Goal: Task Accomplishment & Management: Manage account settings

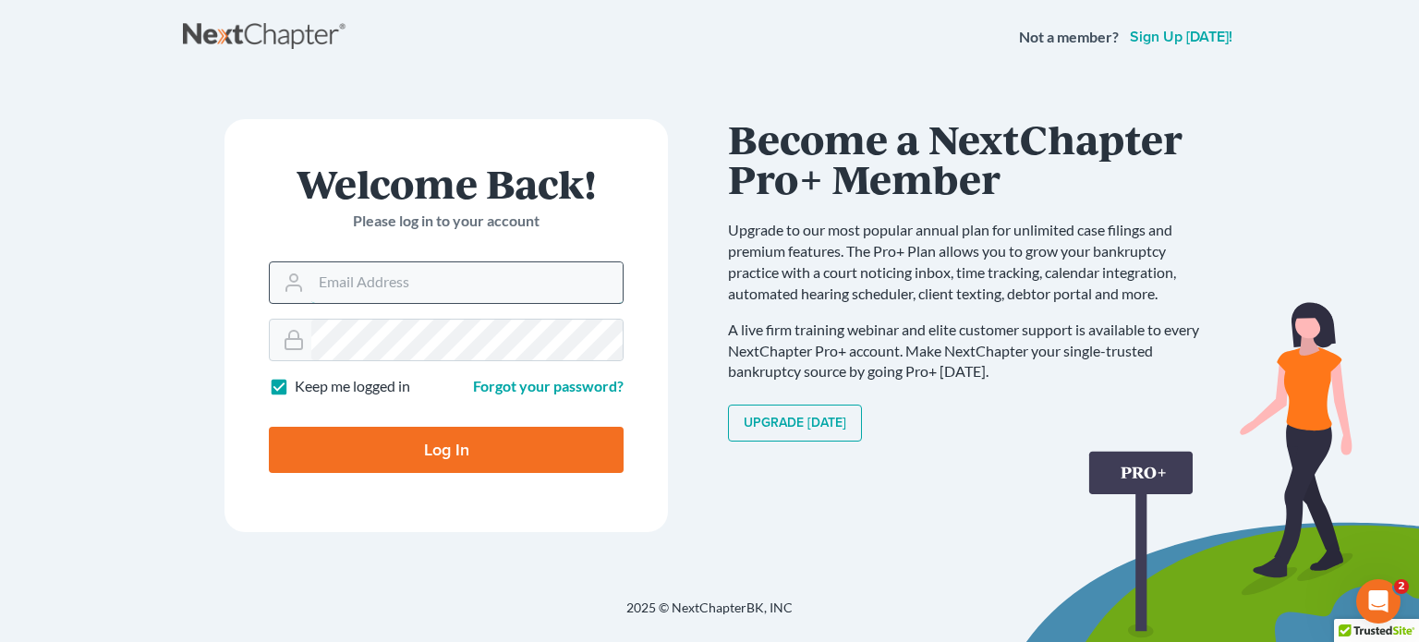
click at [344, 272] on input "Email Address" at bounding box center [466, 282] width 311 height 41
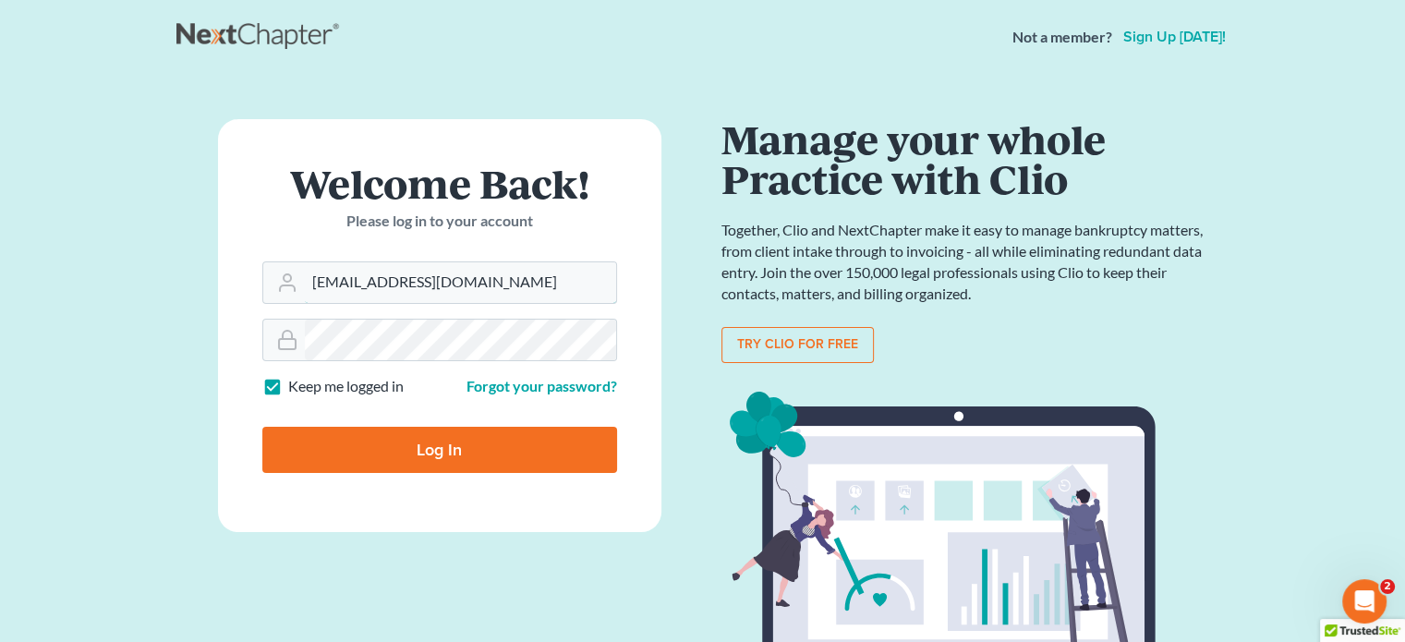
type input "[EMAIL_ADDRESS][DOMAIN_NAME]"
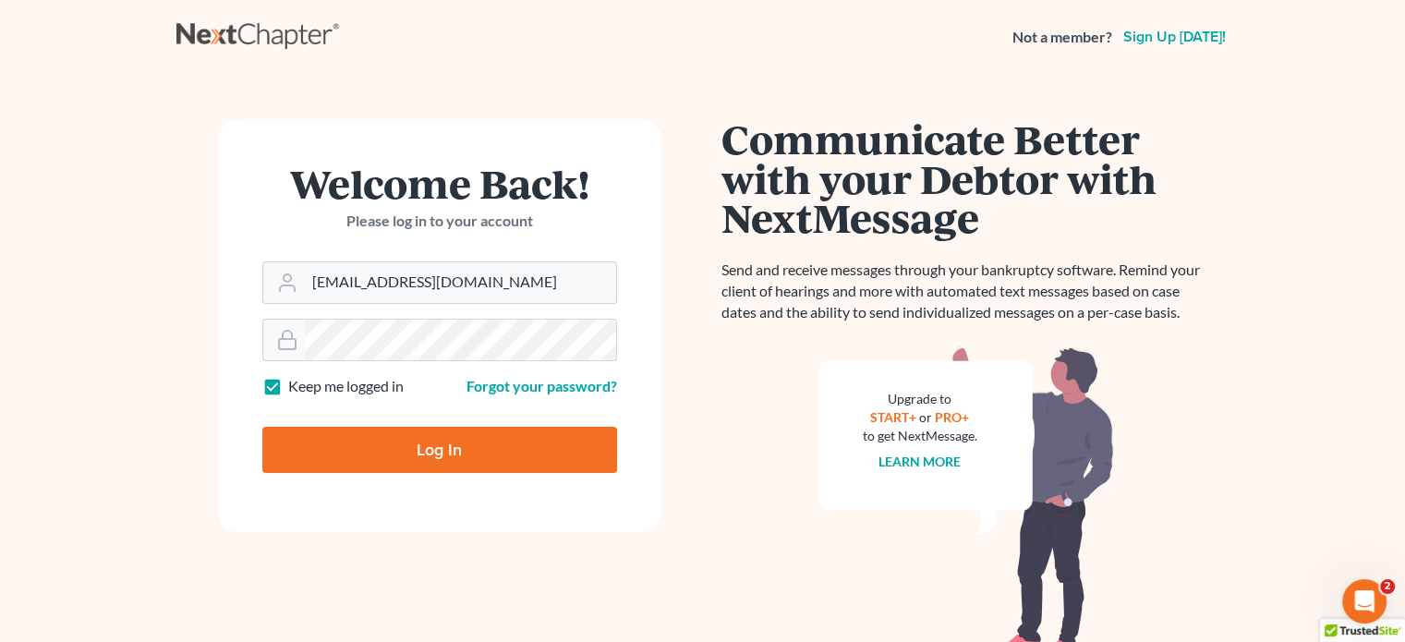
click at [373, 428] on input "Log In" at bounding box center [439, 450] width 355 height 46
type input "Thinking..."
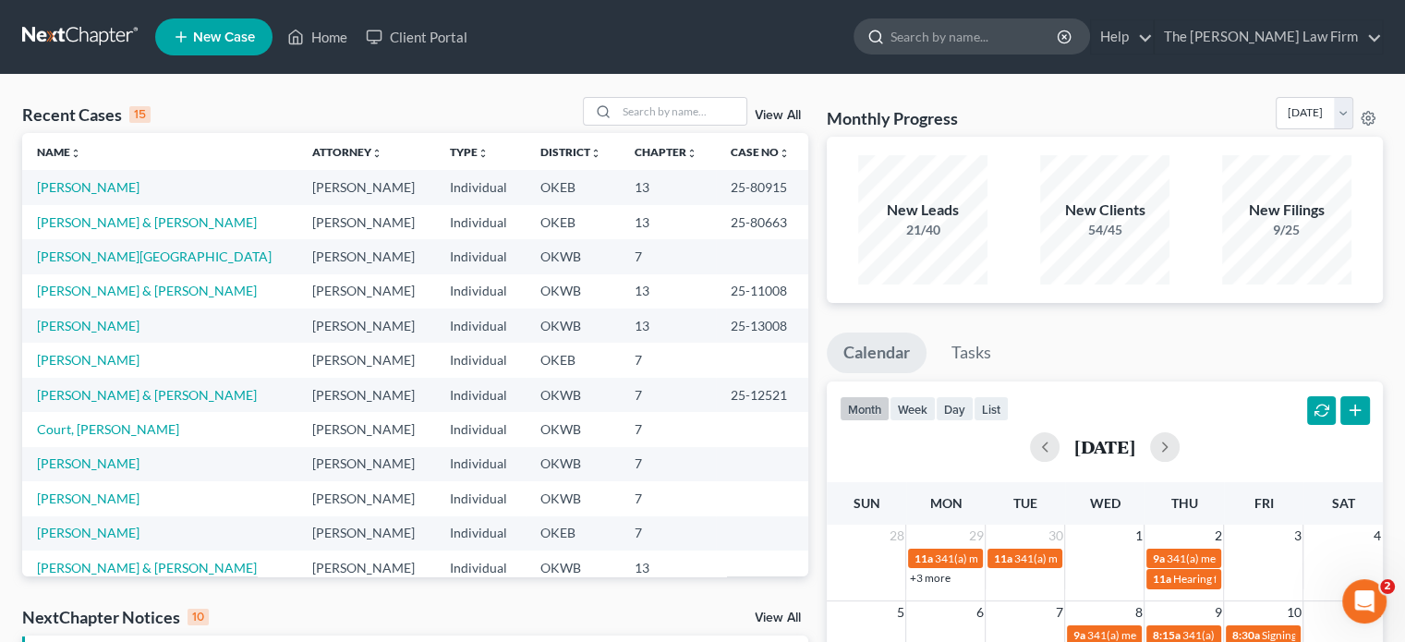
click at [970, 41] on input "search" at bounding box center [974, 36] width 169 height 34
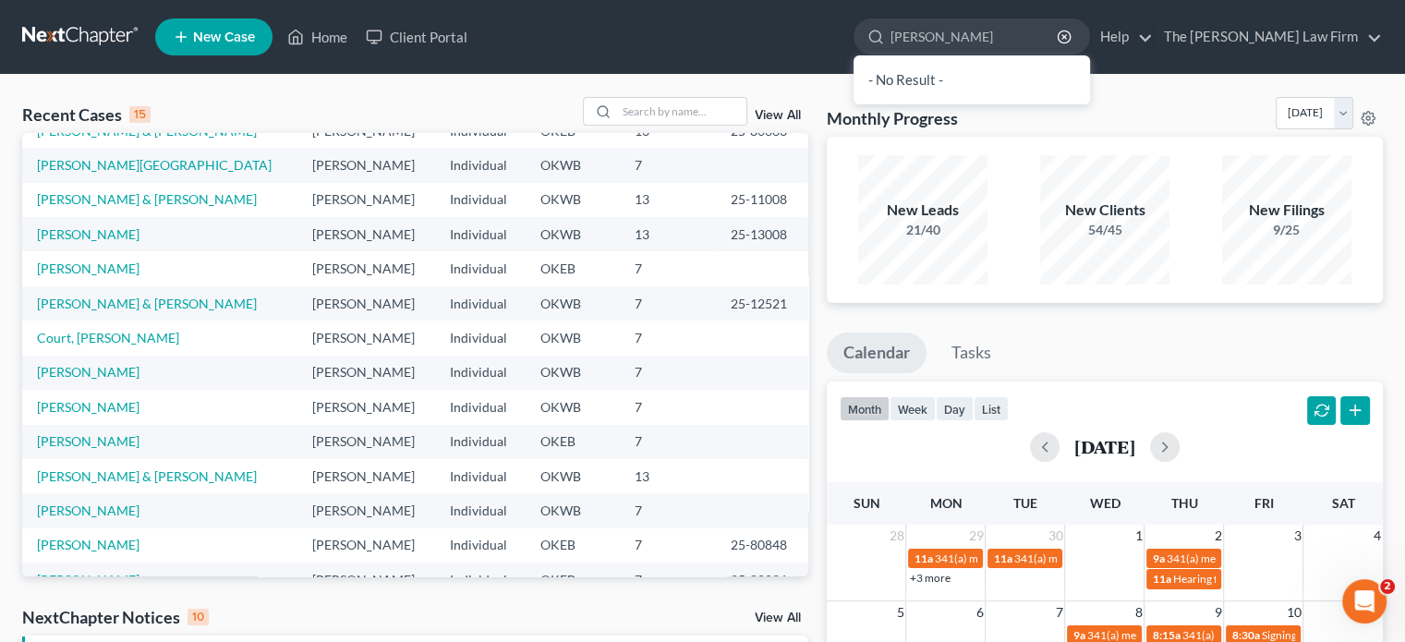
scroll to position [92, 0]
type input "layne"
click at [95, 409] on link "[PERSON_NAME]" at bounding box center [88, 406] width 103 height 16
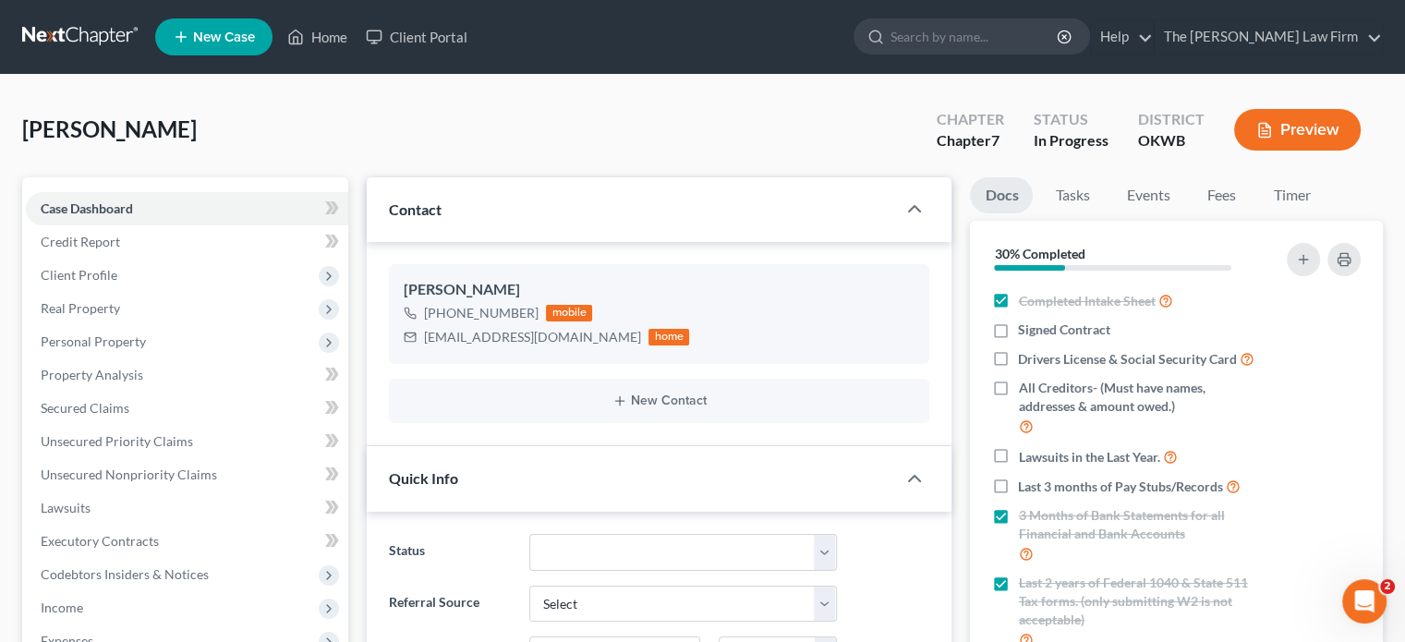
scroll to position [570, 0]
click at [1018, 358] on label "Drivers License & Social Security Card" at bounding box center [1136, 358] width 236 height 21
click at [1025, 358] on input "Drivers License & Social Security Card" at bounding box center [1031, 354] width 12 height 12
checkbox input "true"
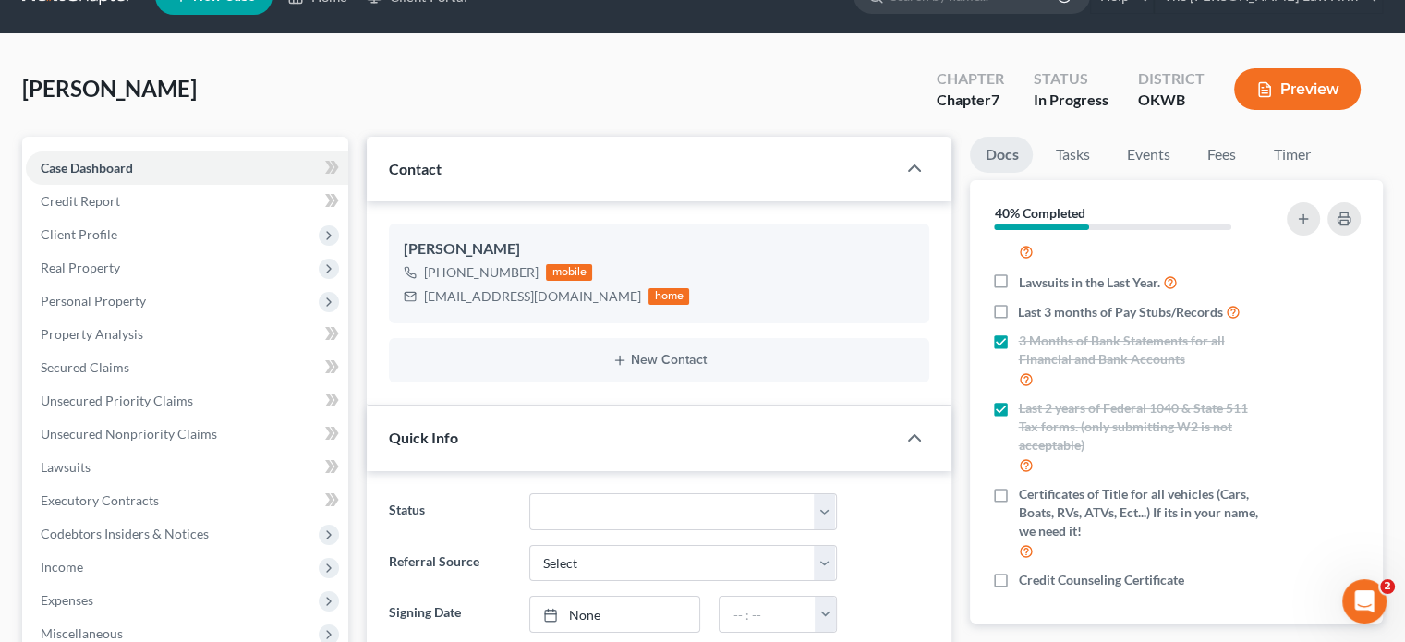
scroll to position [0, 0]
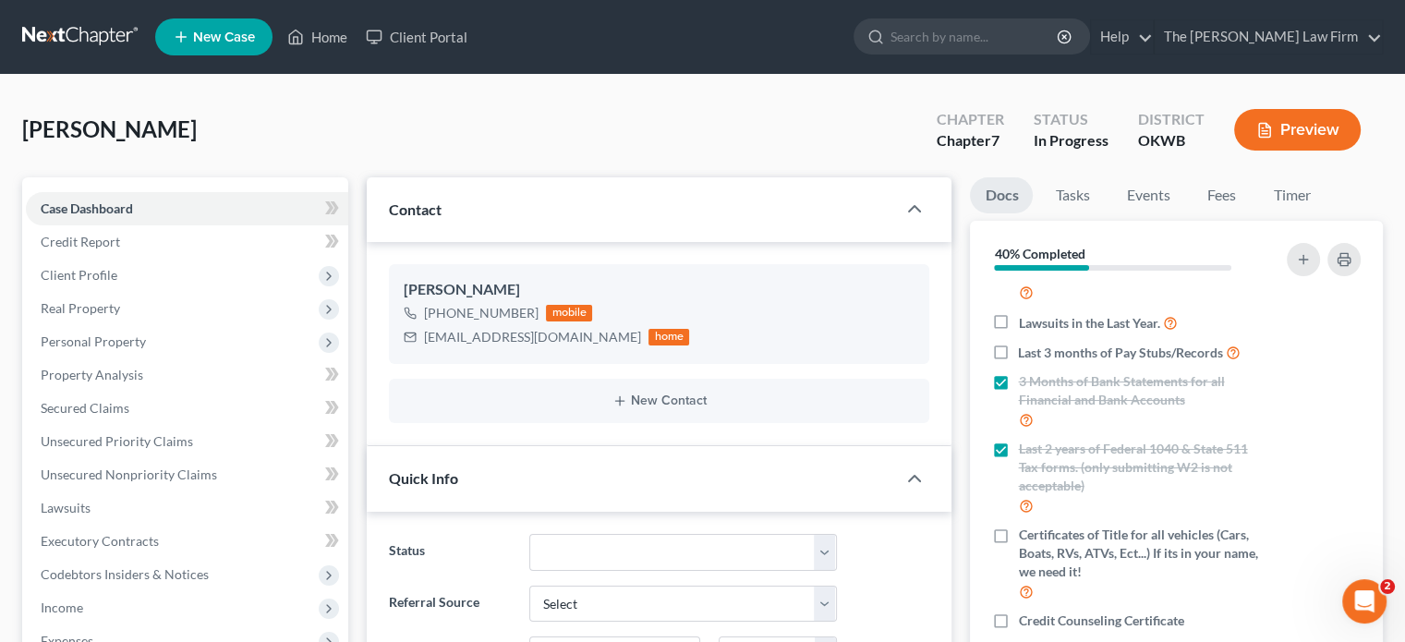
click at [41, 42] on link at bounding box center [81, 36] width 118 height 33
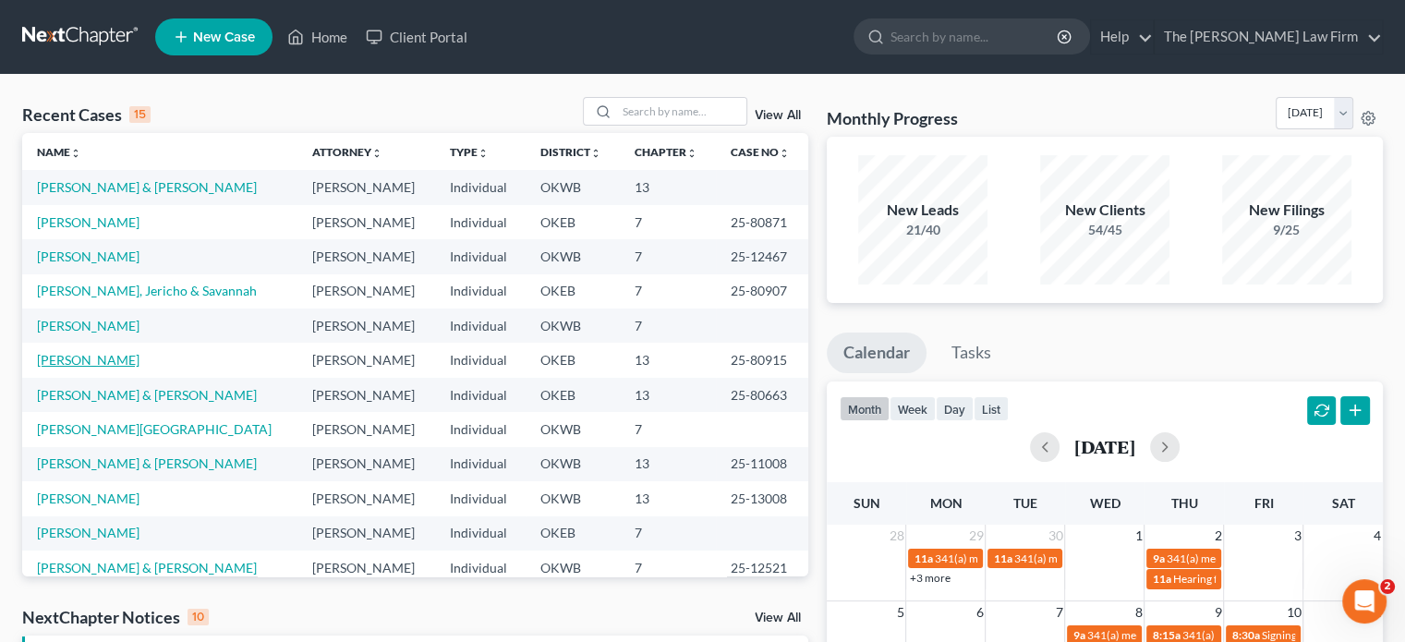
click at [70, 358] on link "[PERSON_NAME]" at bounding box center [88, 360] width 103 height 16
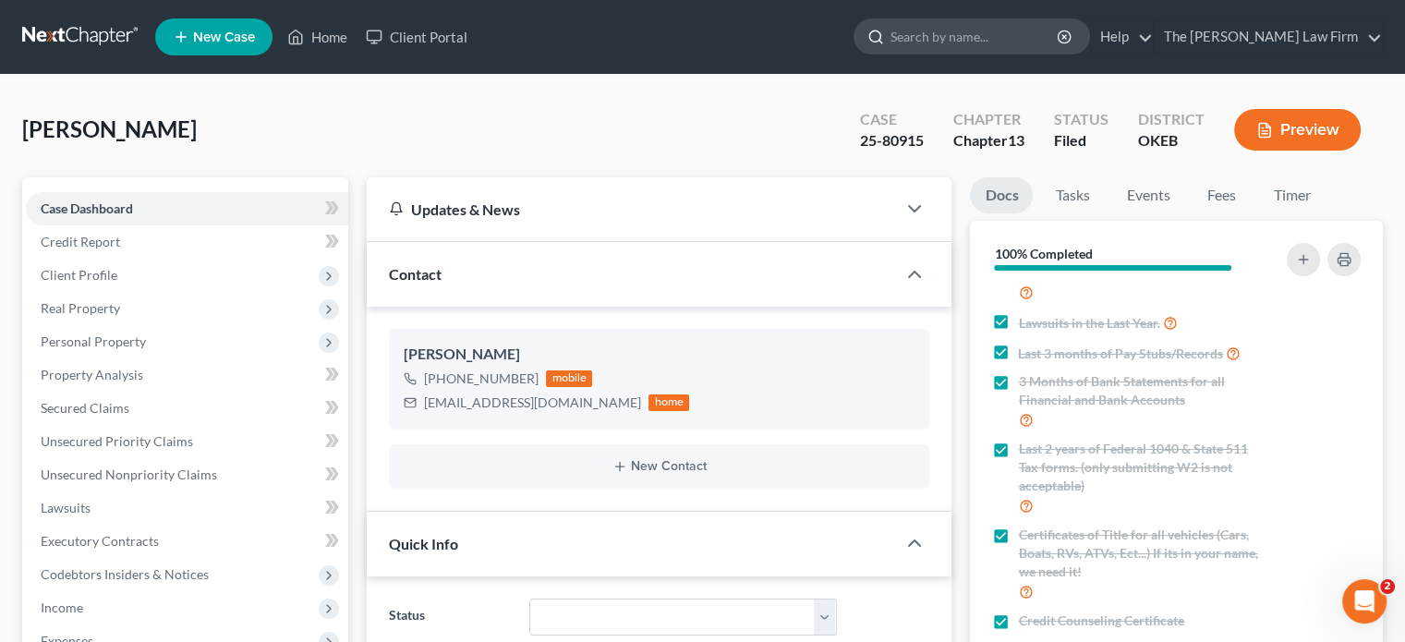
click at [972, 28] on input "search" at bounding box center [974, 36] width 169 height 34
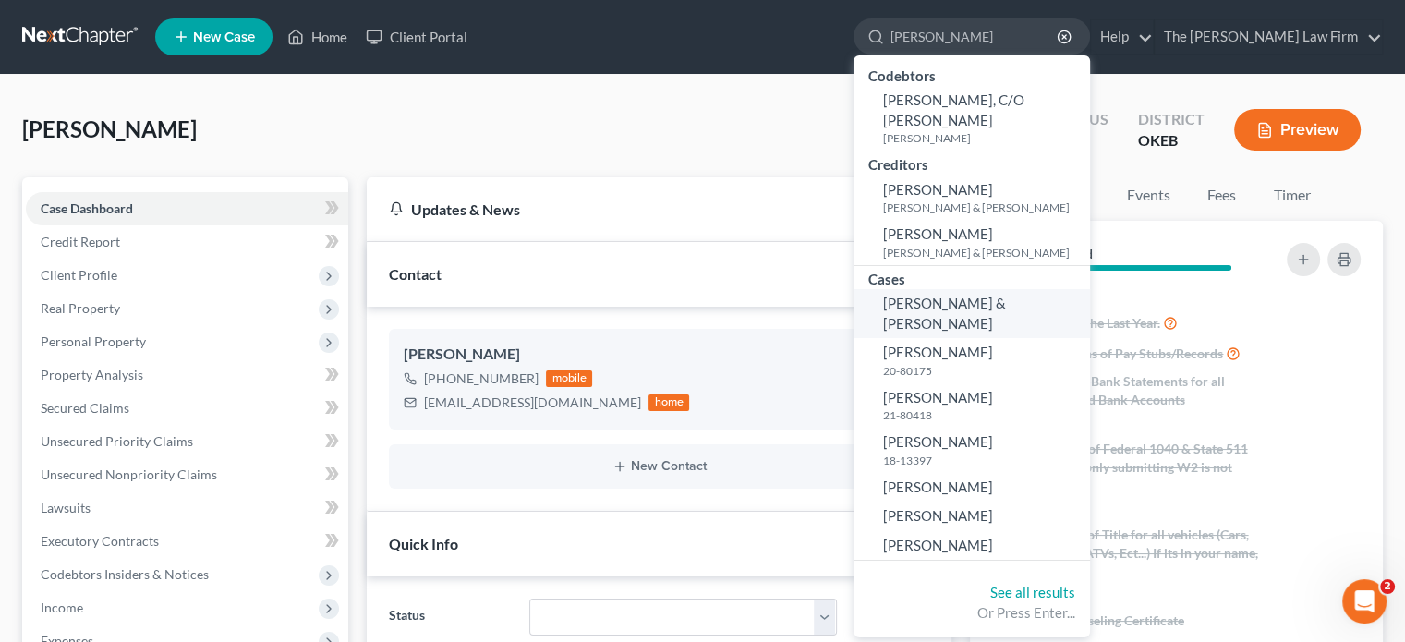
type input "[PERSON_NAME]"
click at [1006, 302] on span "[PERSON_NAME] & [PERSON_NAME]" at bounding box center [944, 313] width 123 height 36
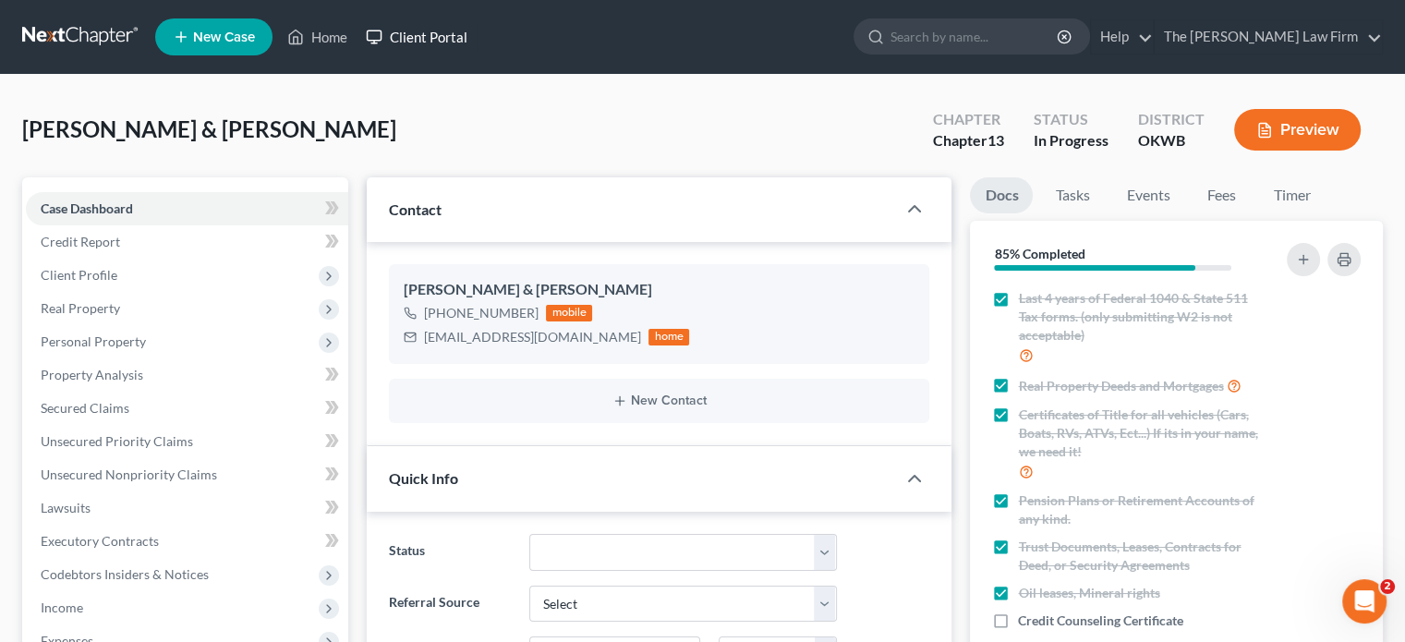
click at [459, 29] on link "Client Portal" at bounding box center [417, 36] width 120 height 33
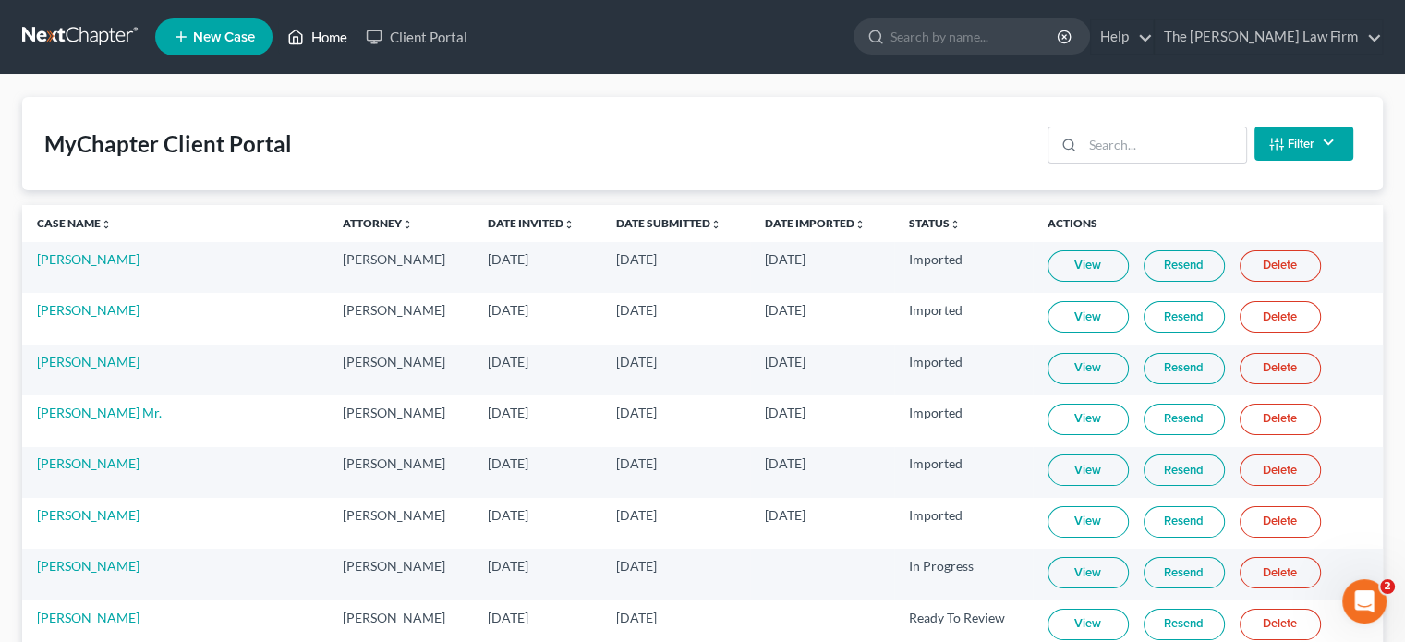
click at [334, 34] on link "Home" at bounding box center [317, 36] width 79 height 33
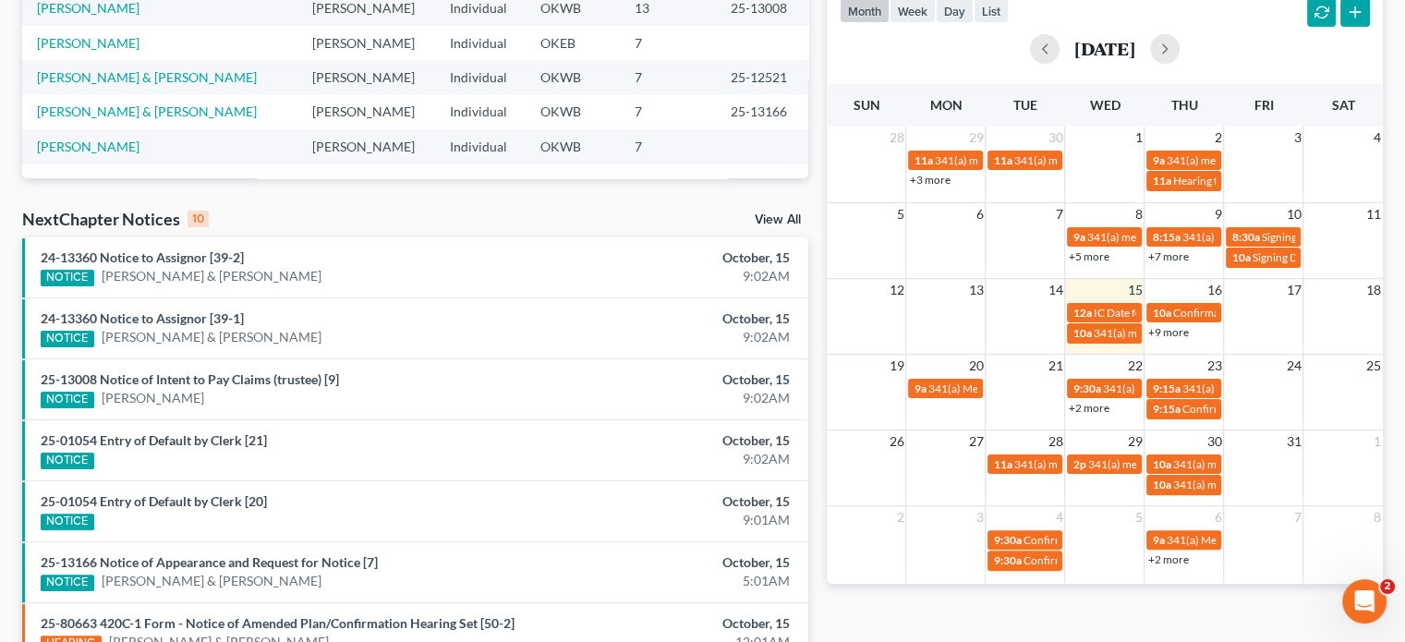
scroll to position [462, 0]
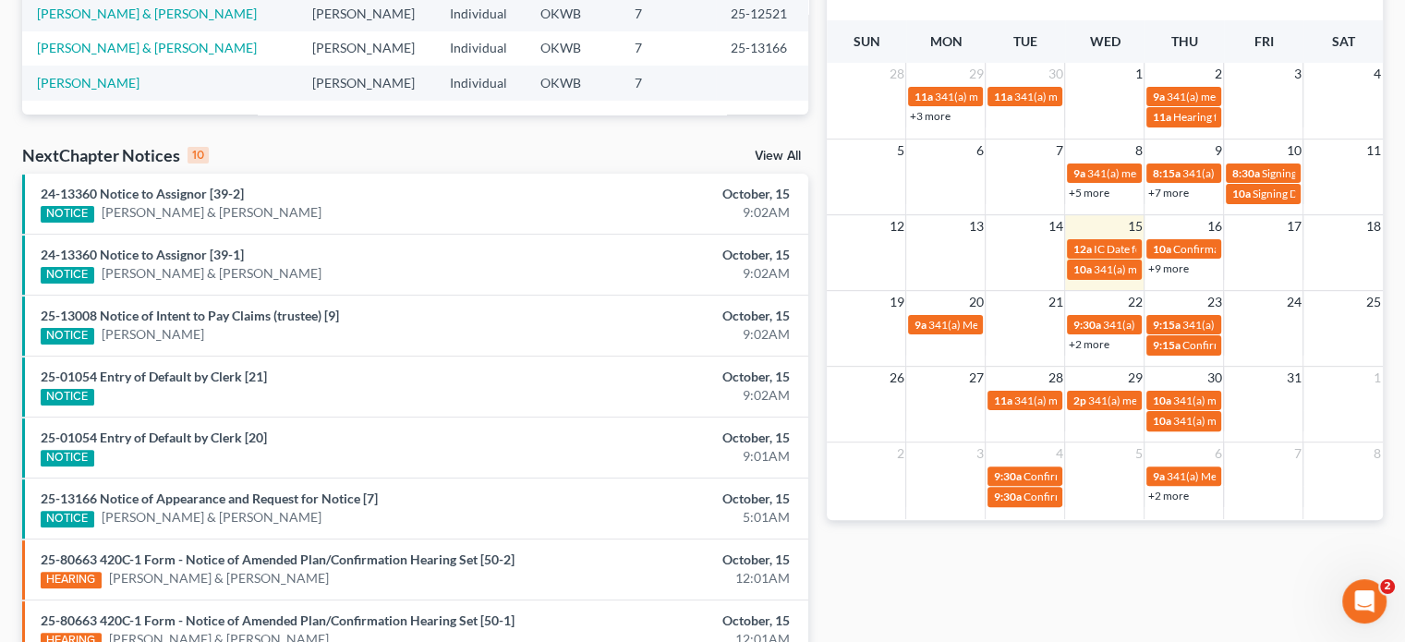
click at [348, 195] on div "24-13360 Notice to Assignor [39-2] NOTICE [PERSON_NAME] & Treasure [PERSON_NAME]" at bounding box center [287, 204] width 512 height 38
click at [215, 191] on link "24-13360 Notice to Assignor [39-2]" at bounding box center [142, 194] width 203 height 16
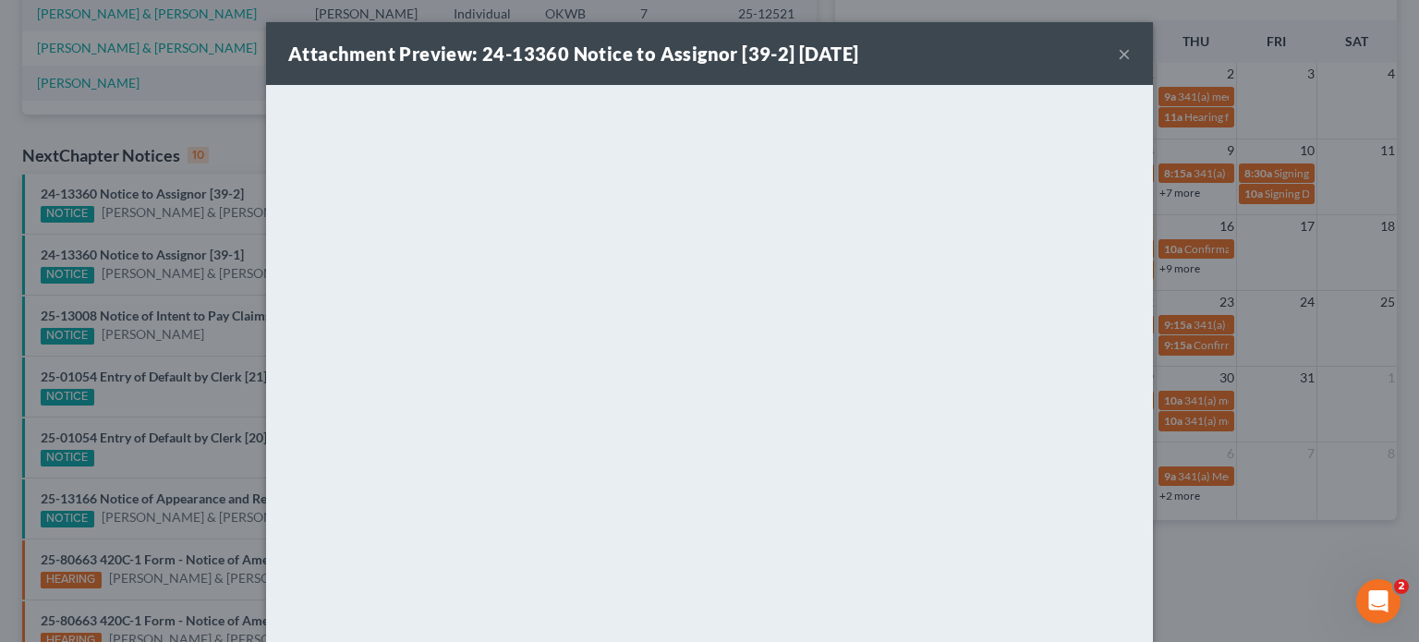
click at [1119, 51] on button "×" at bounding box center [1124, 53] width 13 height 22
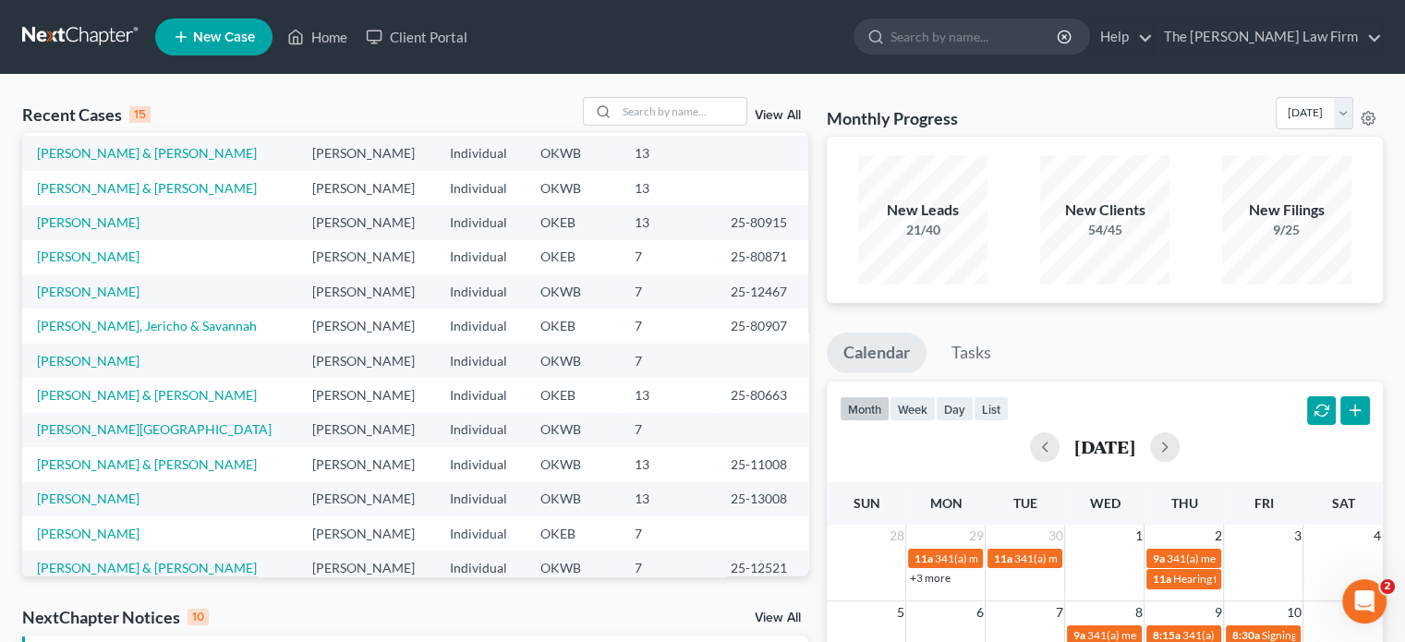
scroll to position [0, 0]
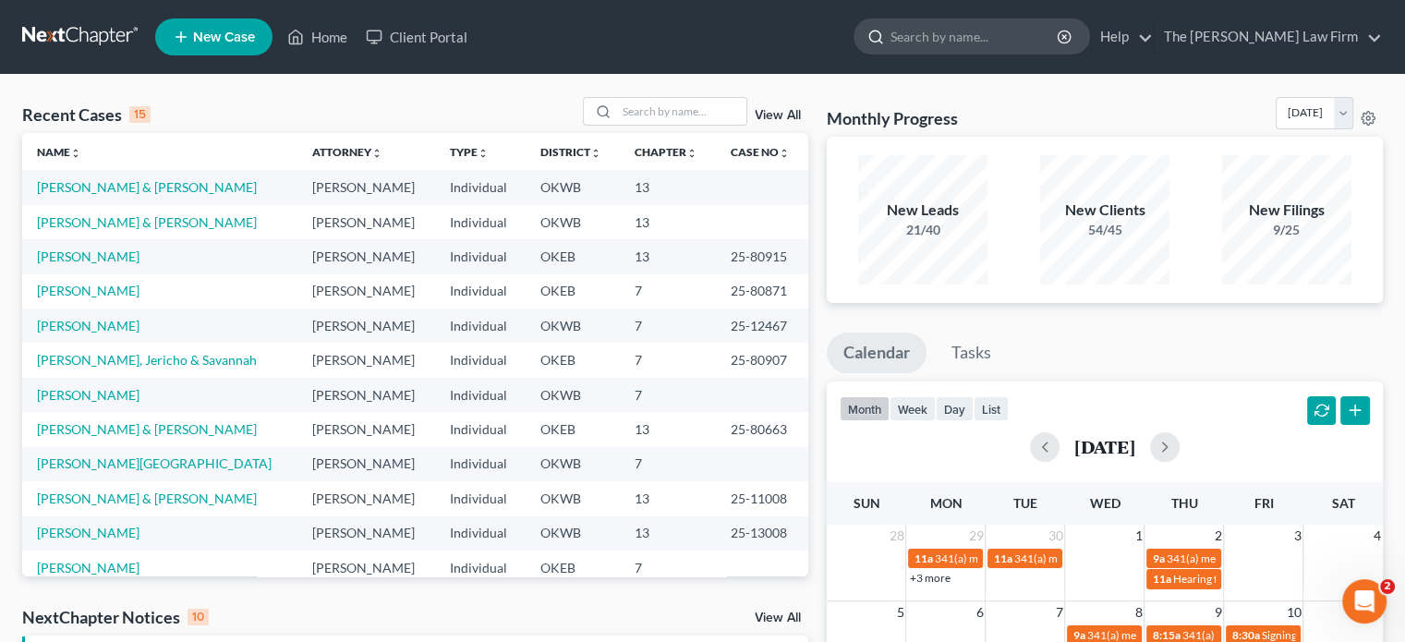
click at [980, 31] on input "search" at bounding box center [974, 36] width 169 height 34
type input "[PERSON_NAME]"
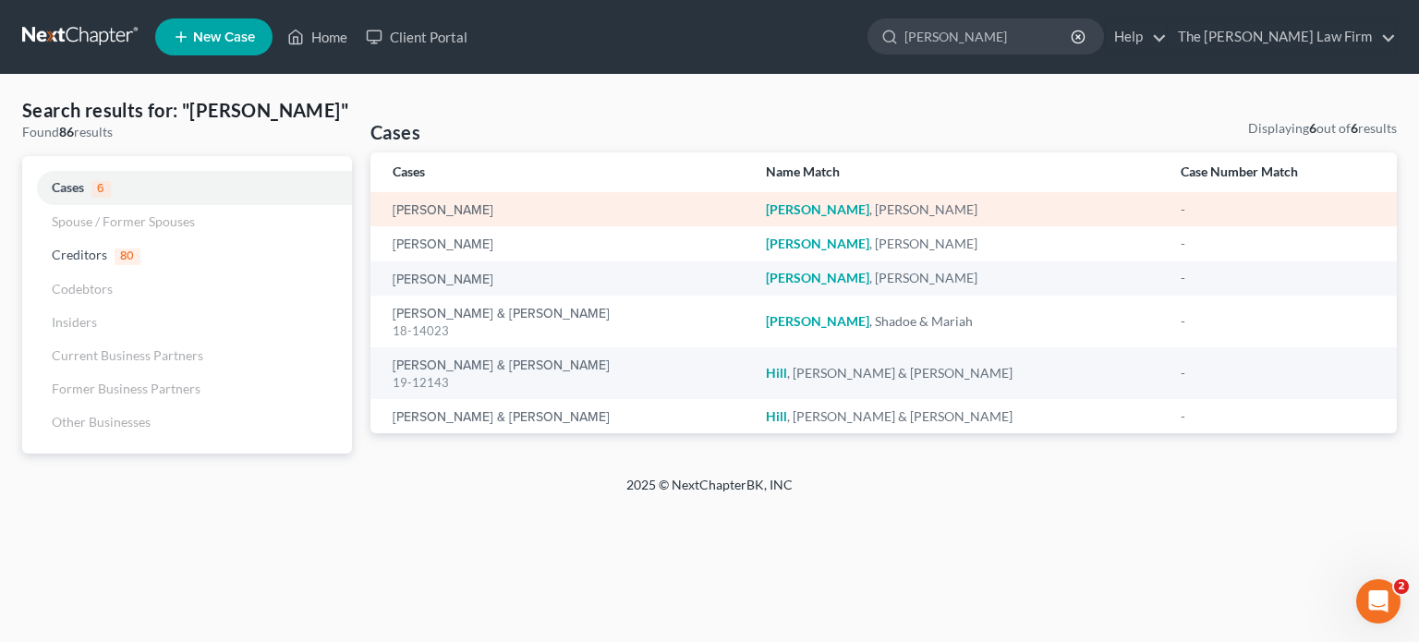
click at [782, 201] on em "[PERSON_NAME]" at bounding box center [817, 209] width 103 height 16
click at [415, 210] on link "[PERSON_NAME]" at bounding box center [443, 210] width 101 height 13
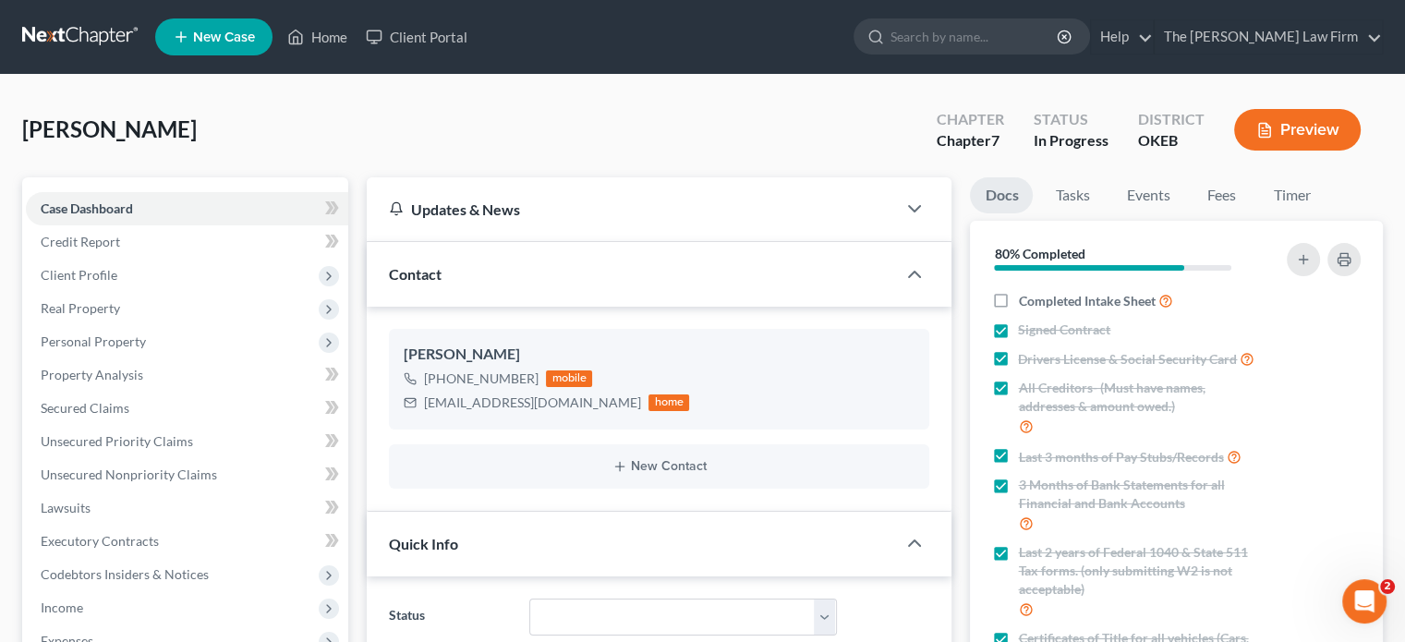
scroll to position [674, 0]
drag, startPoint x: 999, startPoint y: 303, endPoint x: 1009, endPoint y: 304, distance: 9.3
click at [1018, 302] on label "Completed Intake Sheet" at bounding box center [1095, 300] width 154 height 21
click at [1025, 302] on input "Completed Intake Sheet" at bounding box center [1031, 296] width 12 height 12
checkbox input "true"
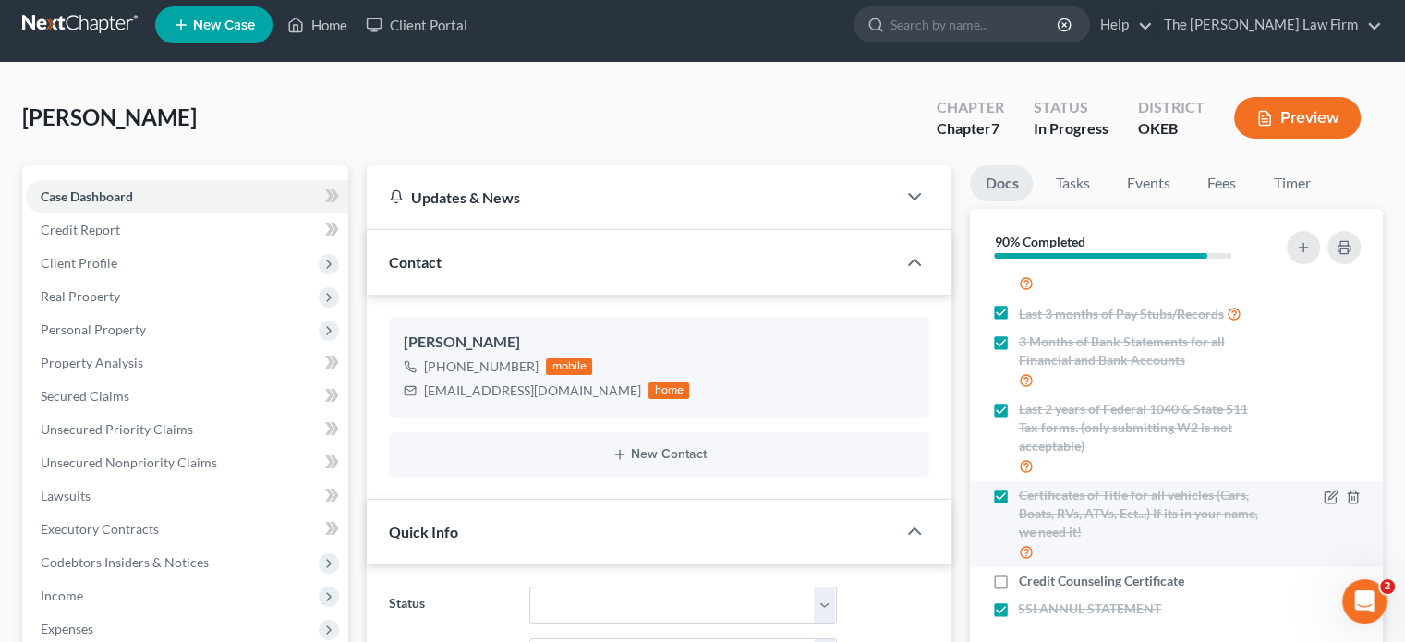
scroll to position [185, 0]
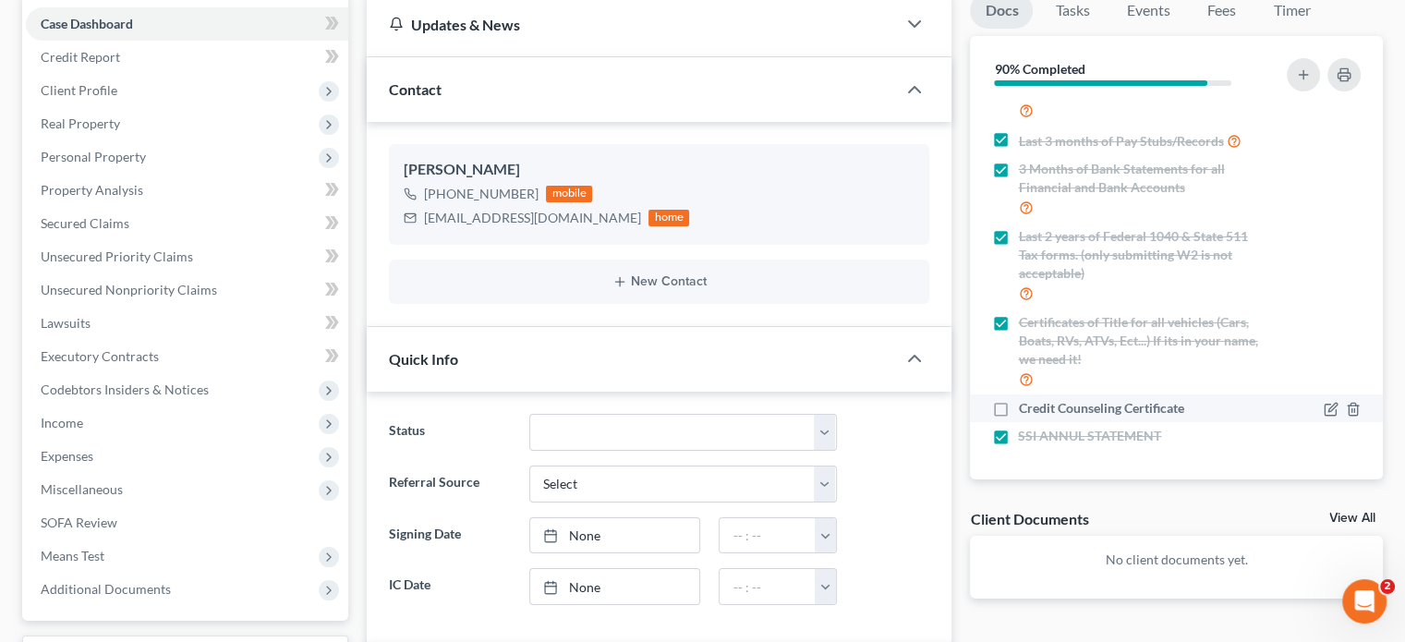
click at [1018, 407] on label "Credit Counseling Certificate" at bounding box center [1100, 408] width 165 height 18
click at [1025, 407] on input "Credit Counseling Certificate" at bounding box center [1031, 405] width 12 height 12
checkbox input "true"
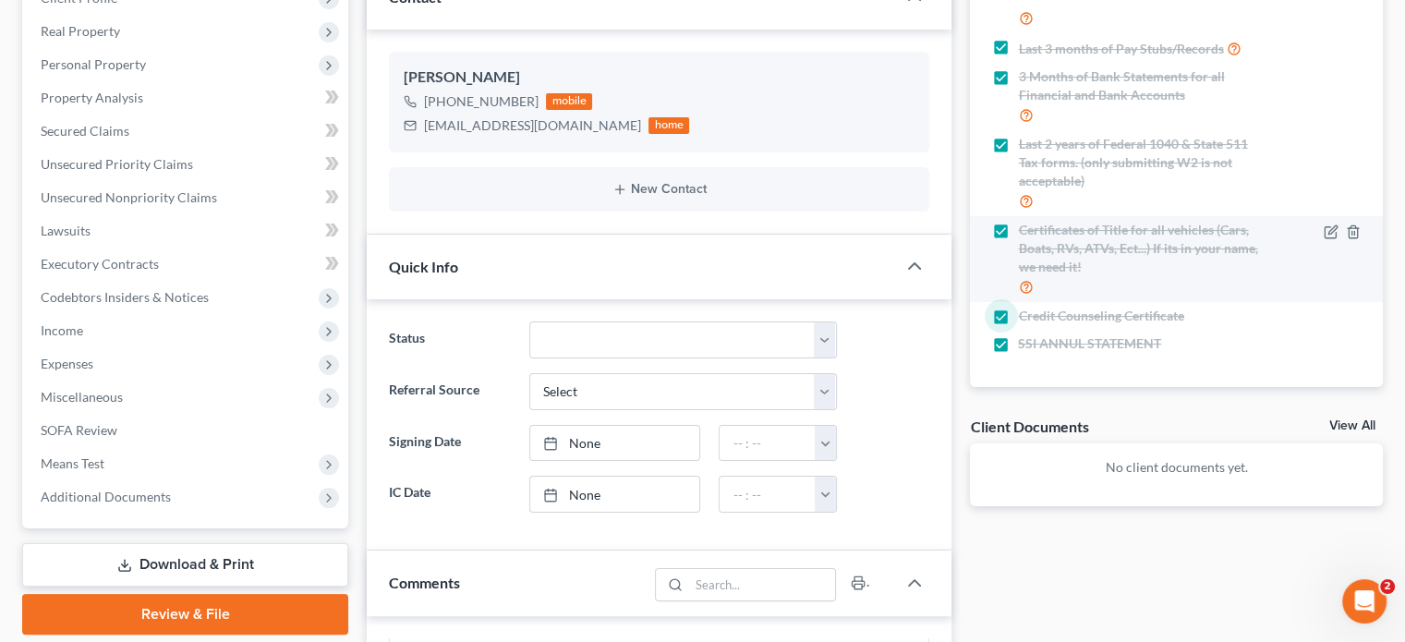
scroll to position [57, 0]
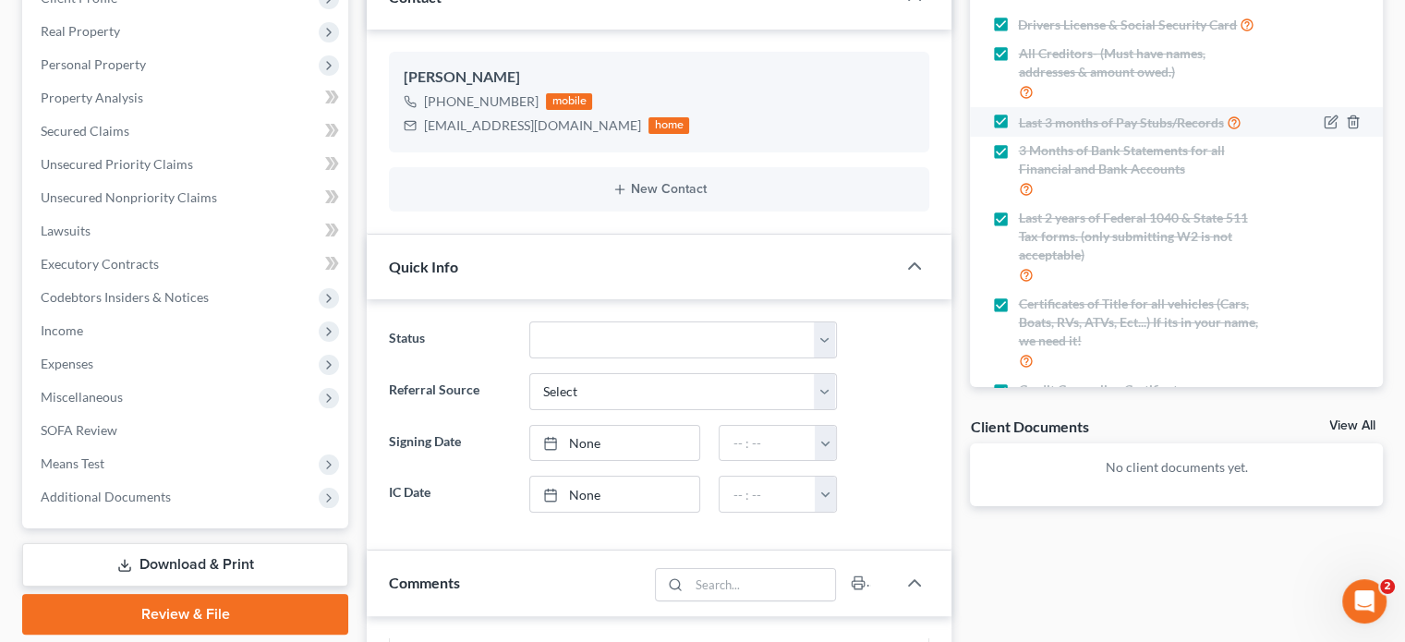
click at [1018, 133] on label "Last 3 months of Pay Stubs/Records" at bounding box center [1129, 122] width 223 height 21
click at [1025, 124] on input "Last 3 months of Pay Stubs/Records" at bounding box center [1031, 118] width 12 height 12
checkbox input "false"
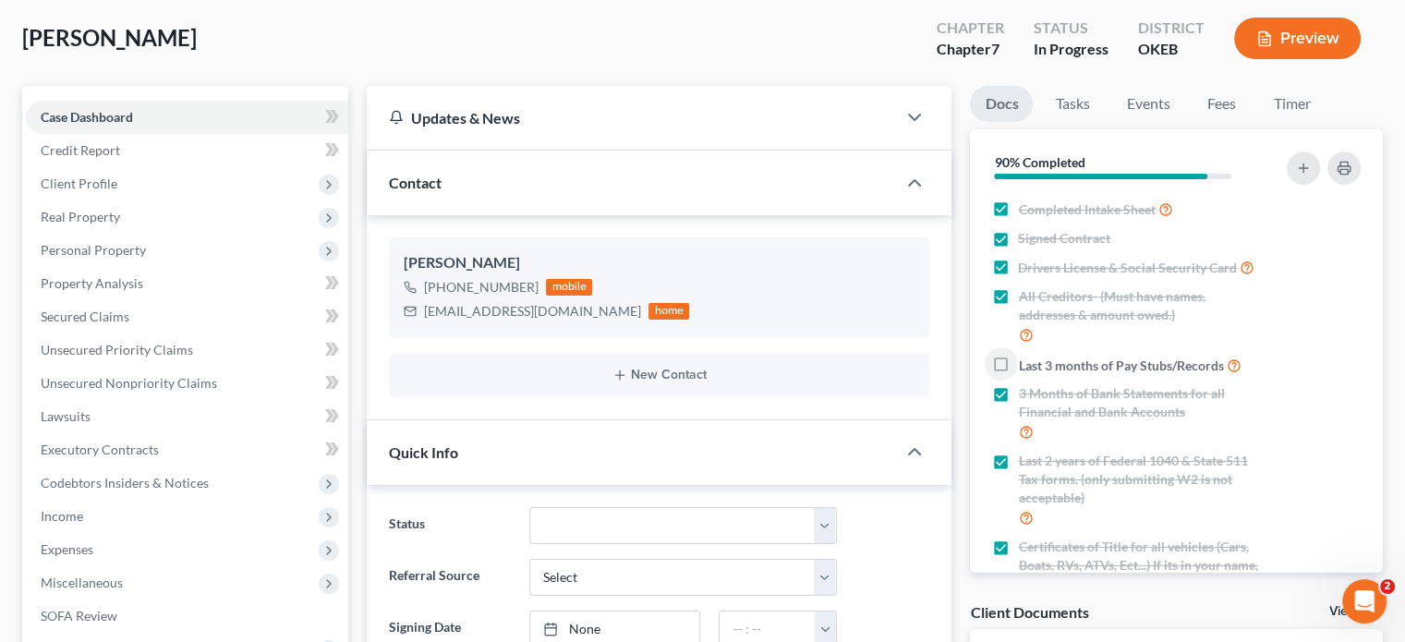
scroll to position [92, 0]
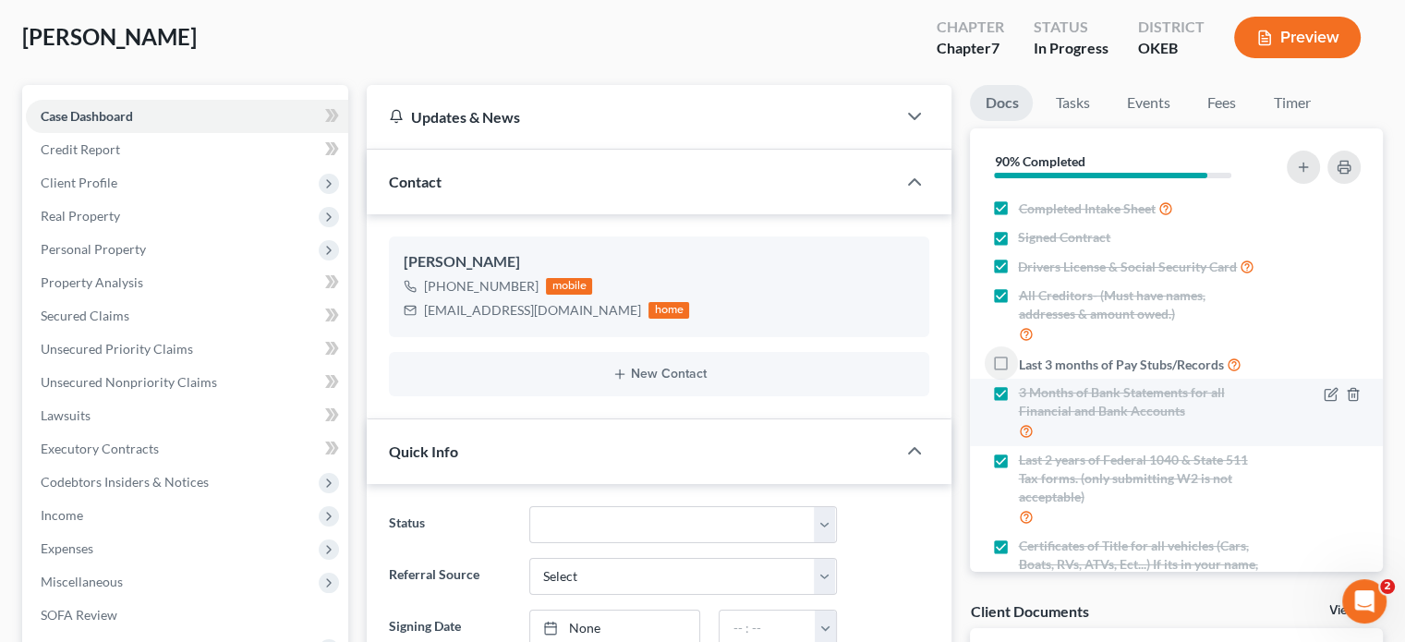
click at [1018, 411] on label "3 Months of Bank Statements for all Financial and Bank Accounts" at bounding box center [1141, 412] width 246 height 58
click at [1025, 395] on input "3 Months of Bank Statements for all Financial and Bank Accounts" at bounding box center [1031, 389] width 12 height 12
click at [1018, 411] on label "3 Months of Bank Statements for all Financial and Bank Accounts" at bounding box center [1141, 412] width 246 height 58
click at [1025, 395] on input "3 Months of Bank Statements for all Financial and Bank Accounts" at bounding box center [1031, 389] width 12 height 12
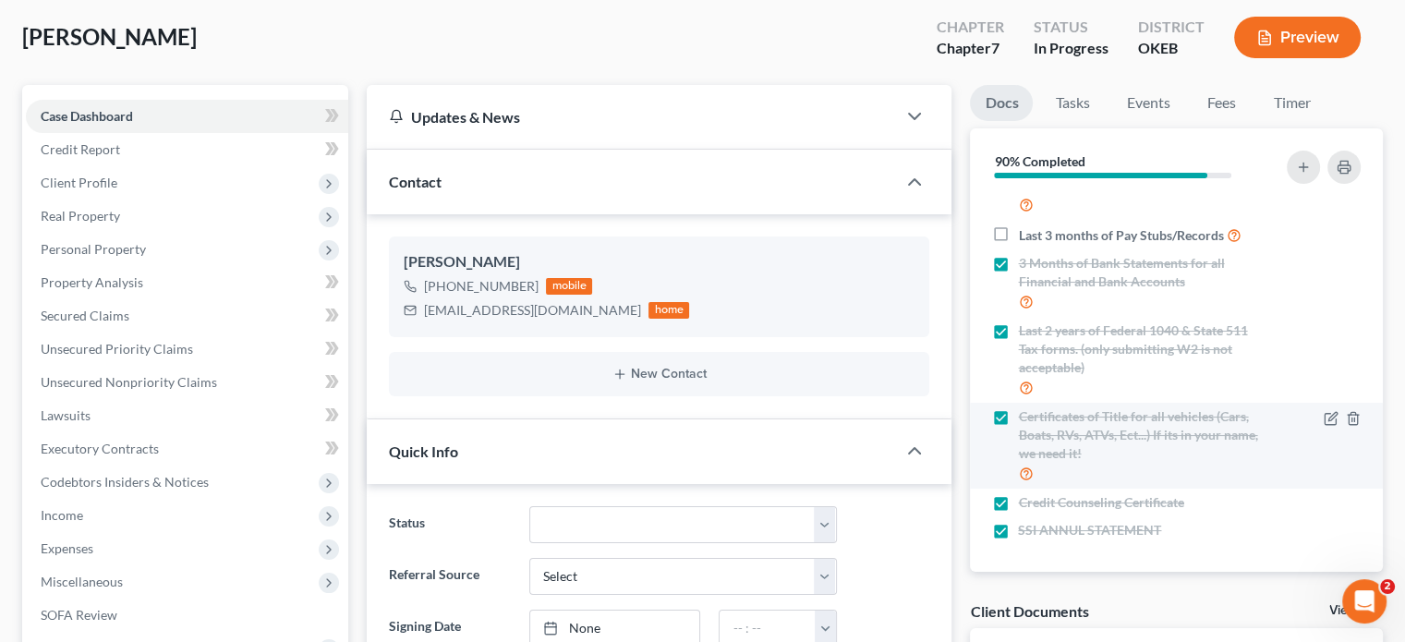
scroll to position [150, 0]
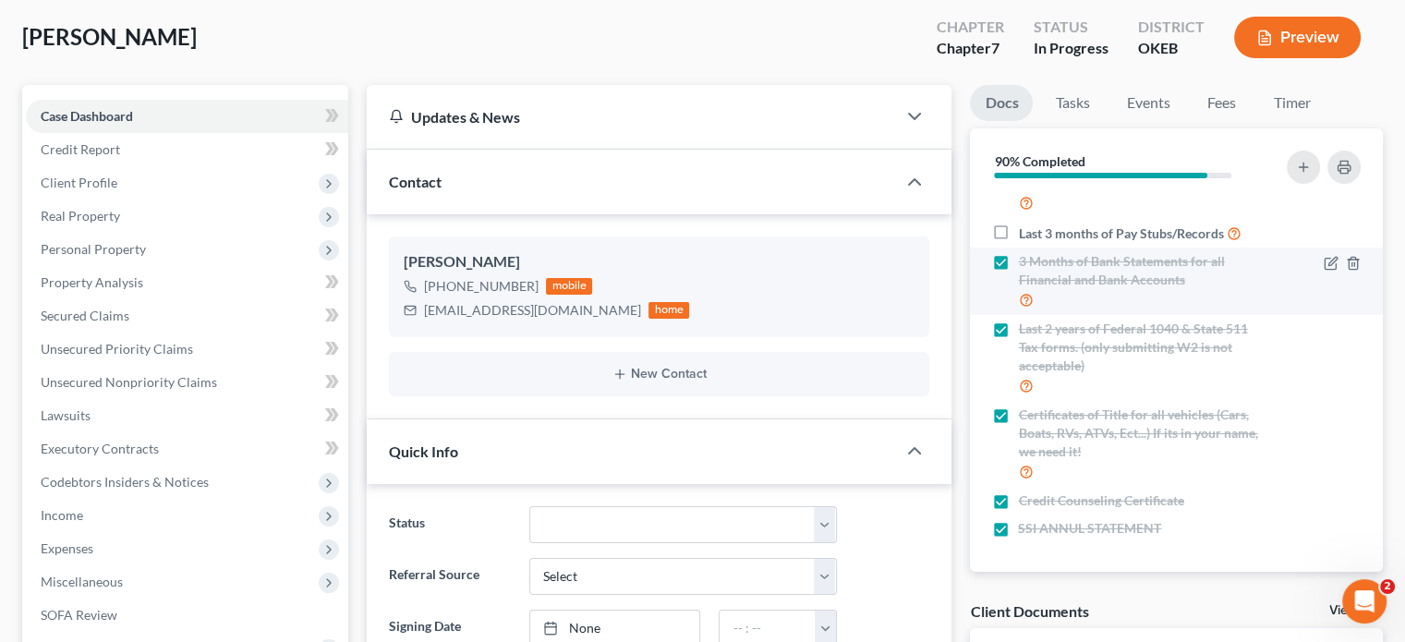
click at [1018, 265] on label "3 Months of Bank Statements for all Financial and Bank Accounts" at bounding box center [1141, 281] width 246 height 58
click at [1025, 264] on input "3 Months of Bank Statements for all Financial and Bank Accounts" at bounding box center [1031, 258] width 12 height 12
checkbox input "false"
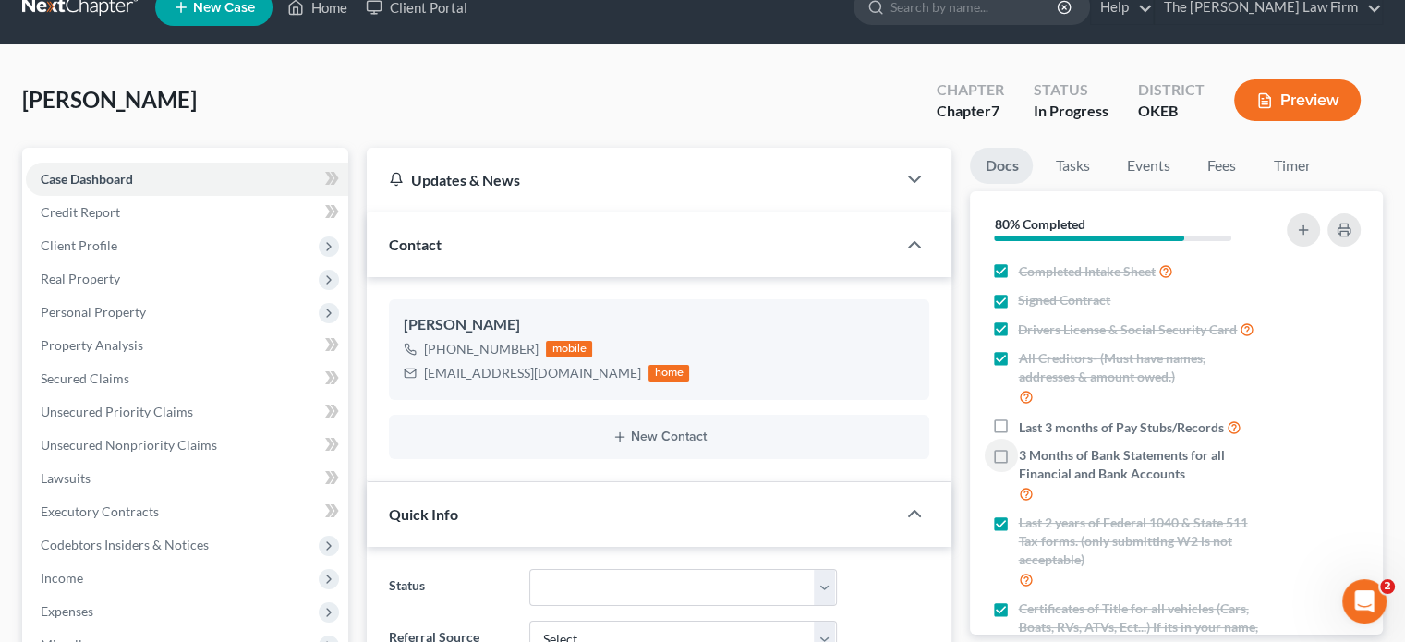
scroll to position [0, 0]
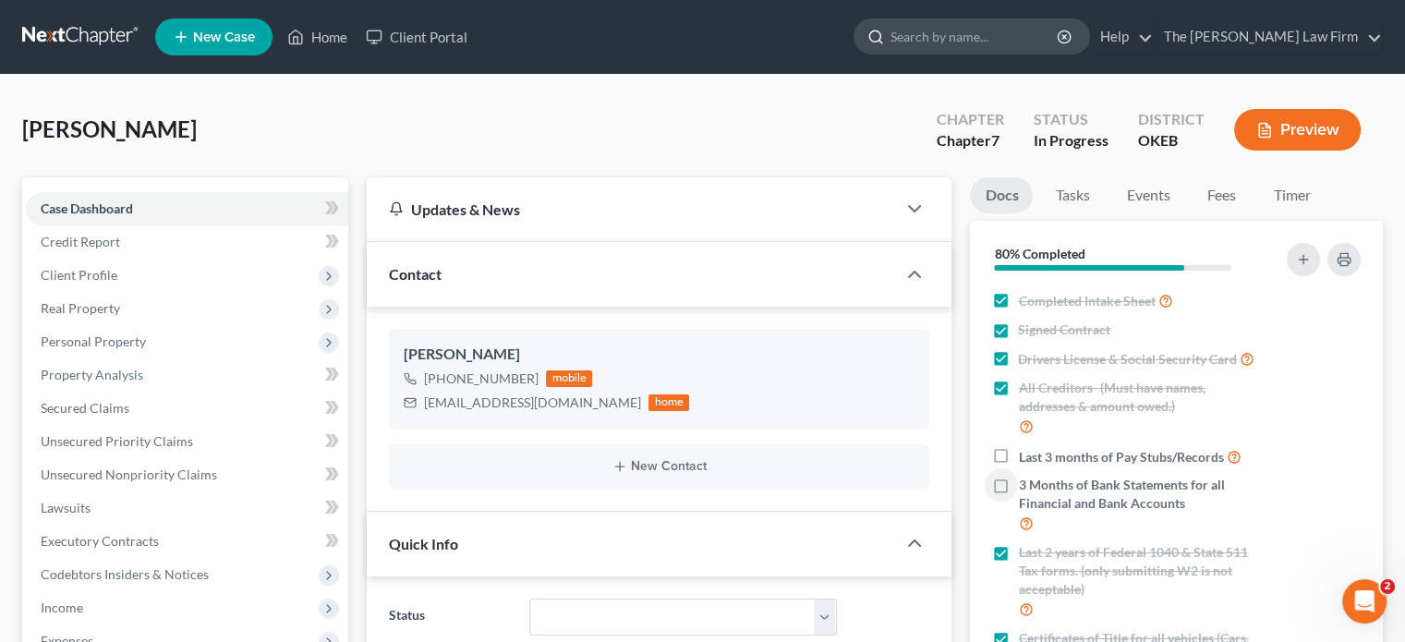
click at [979, 29] on input "search" at bounding box center [974, 36] width 169 height 34
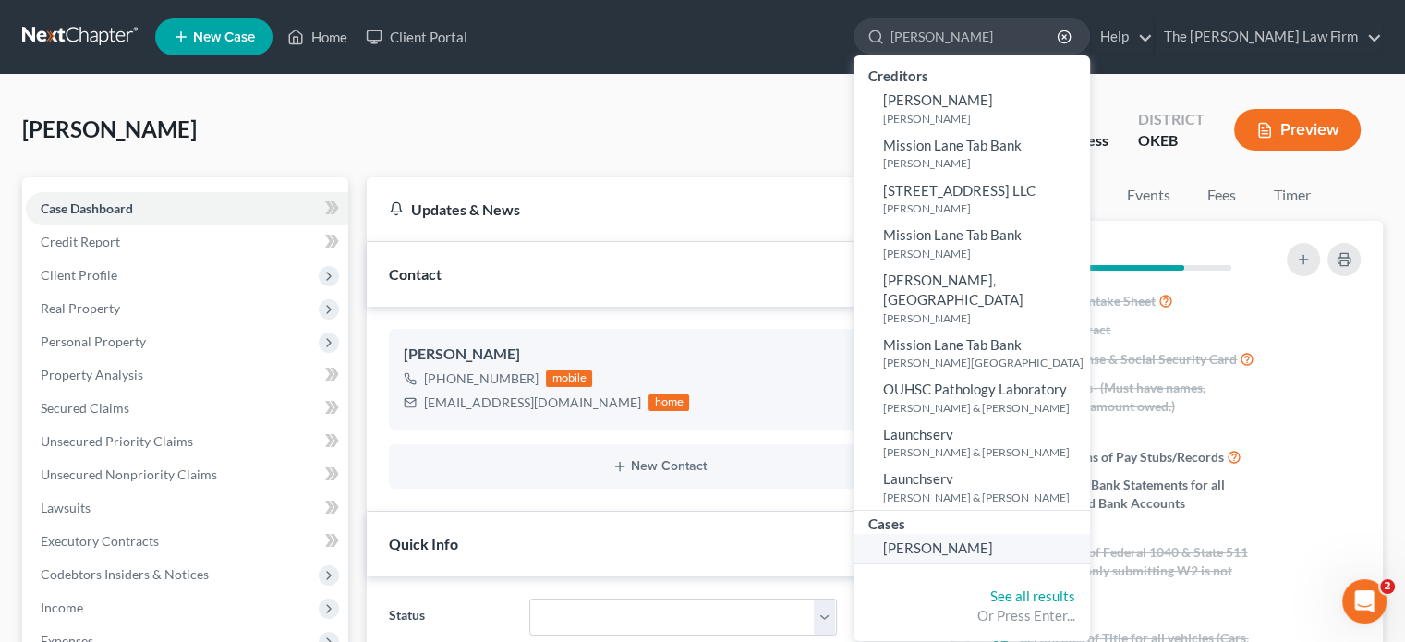
type input "[PERSON_NAME]"
click at [993, 539] on span "[PERSON_NAME]" at bounding box center [938, 547] width 110 height 17
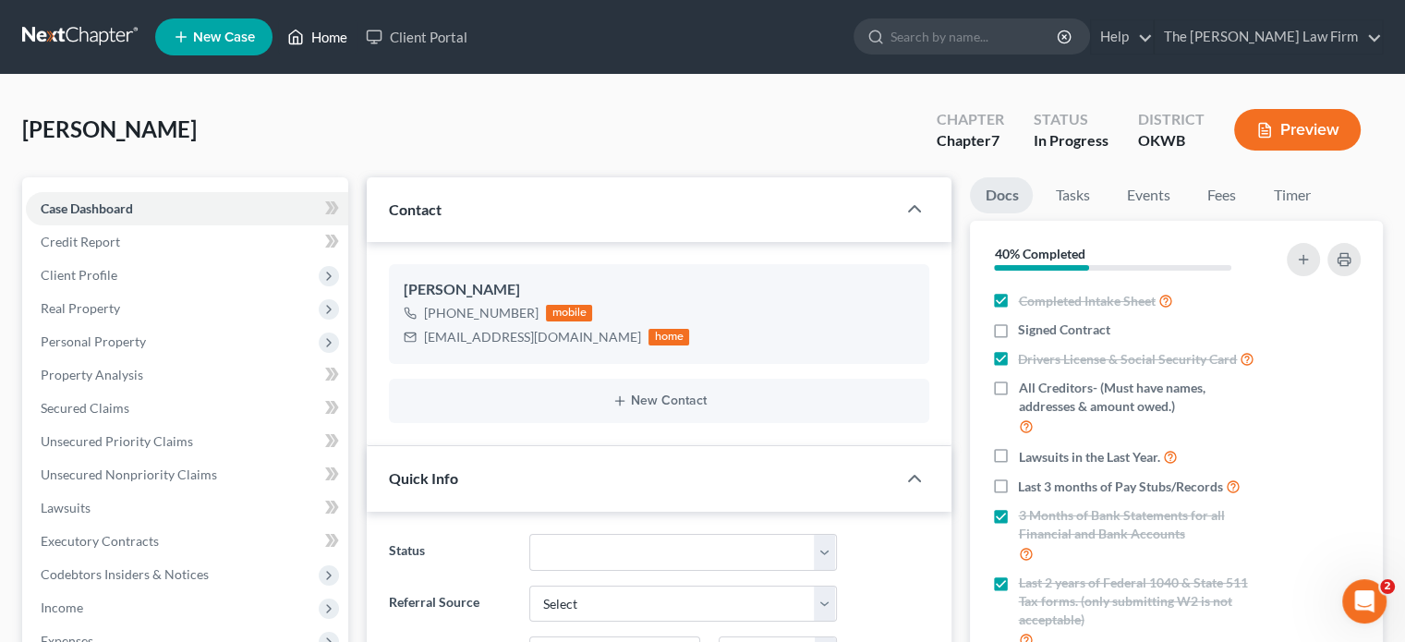
click at [288, 32] on icon at bounding box center [295, 37] width 17 height 22
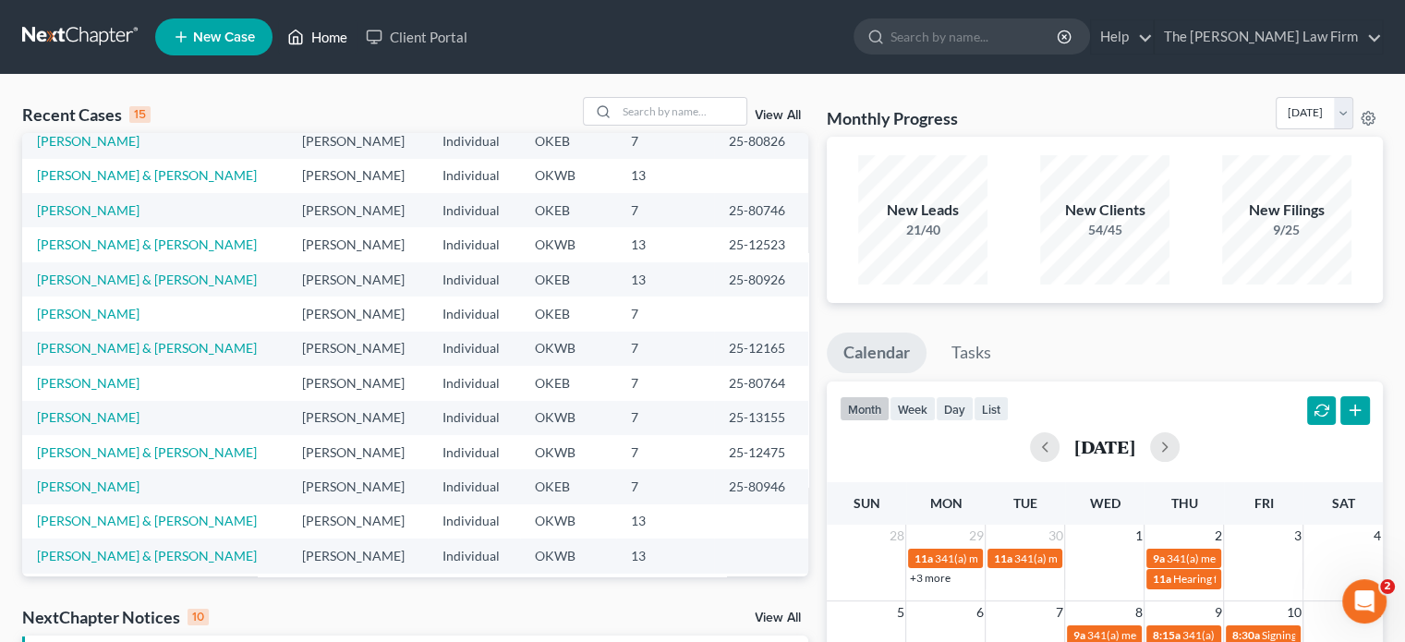
scroll to position [127, 0]
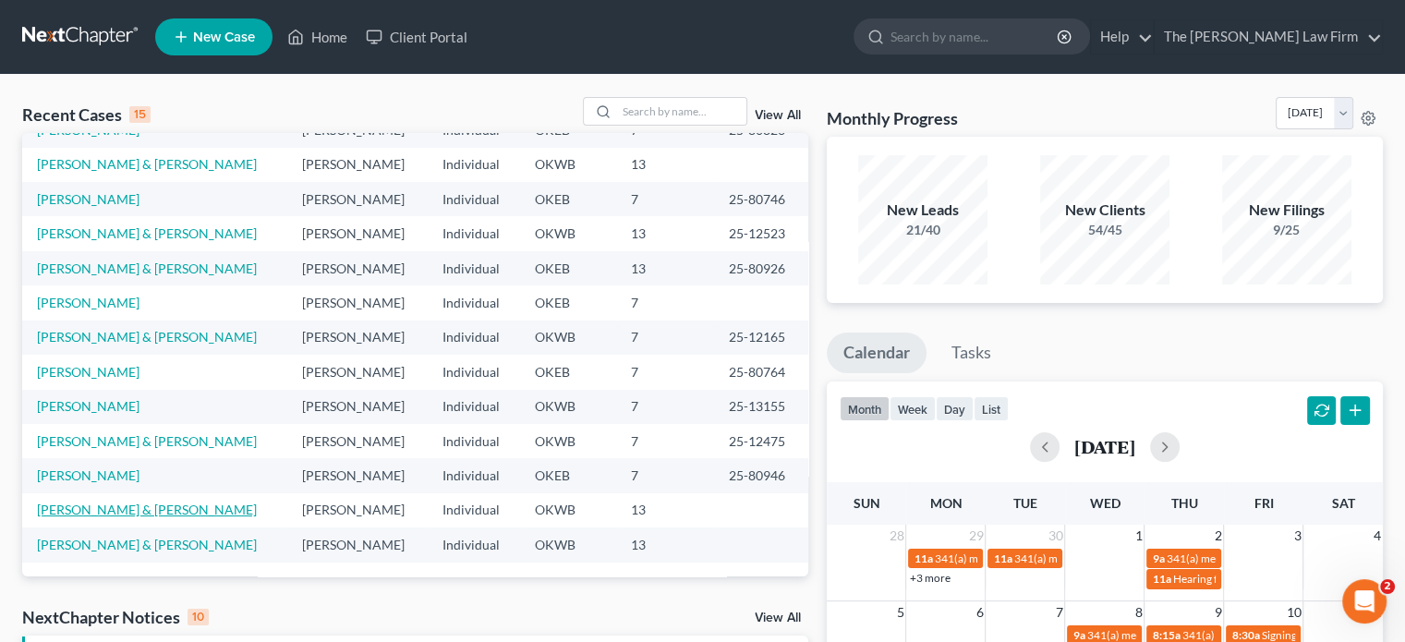
click at [116, 502] on link "[PERSON_NAME] & [PERSON_NAME]" at bounding box center [147, 510] width 220 height 16
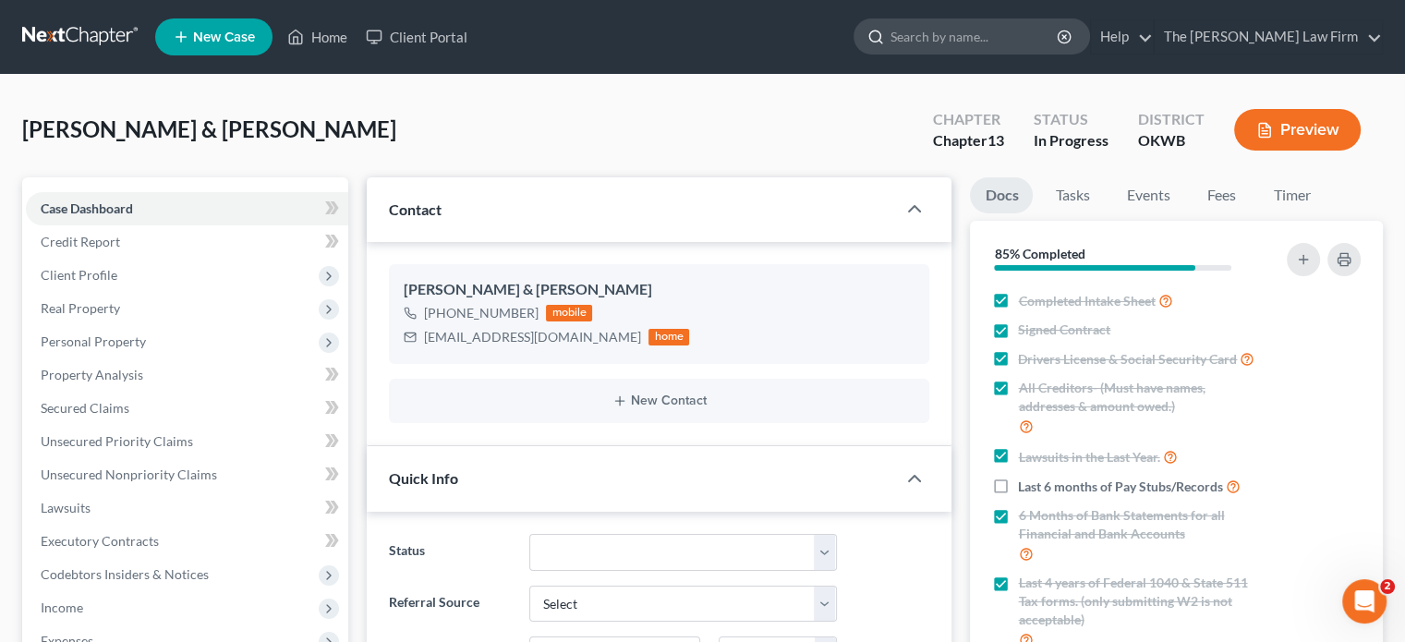
click at [890, 38] on div at bounding box center [872, 36] width 36 height 34
click at [994, 30] on input "search" at bounding box center [974, 36] width 169 height 34
type input "[PERSON_NAME]"
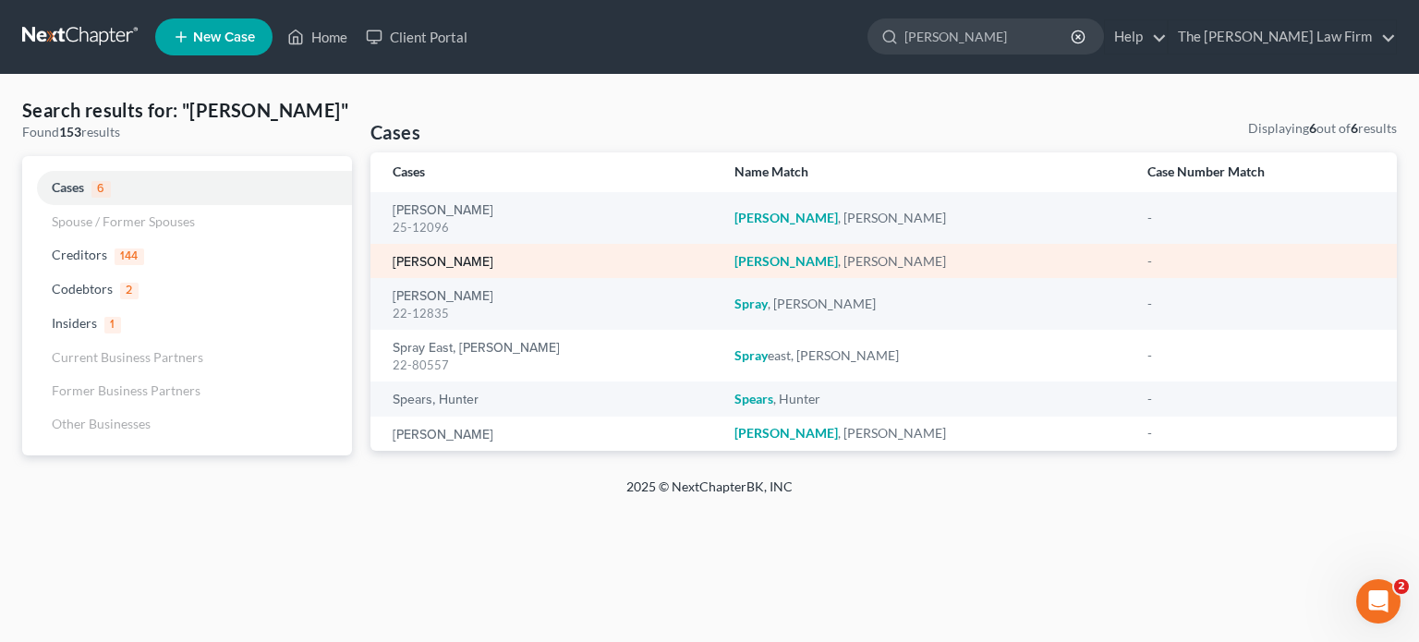
click at [480, 261] on link "[PERSON_NAME]" at bounding box center [443, 262] width 101 height 13
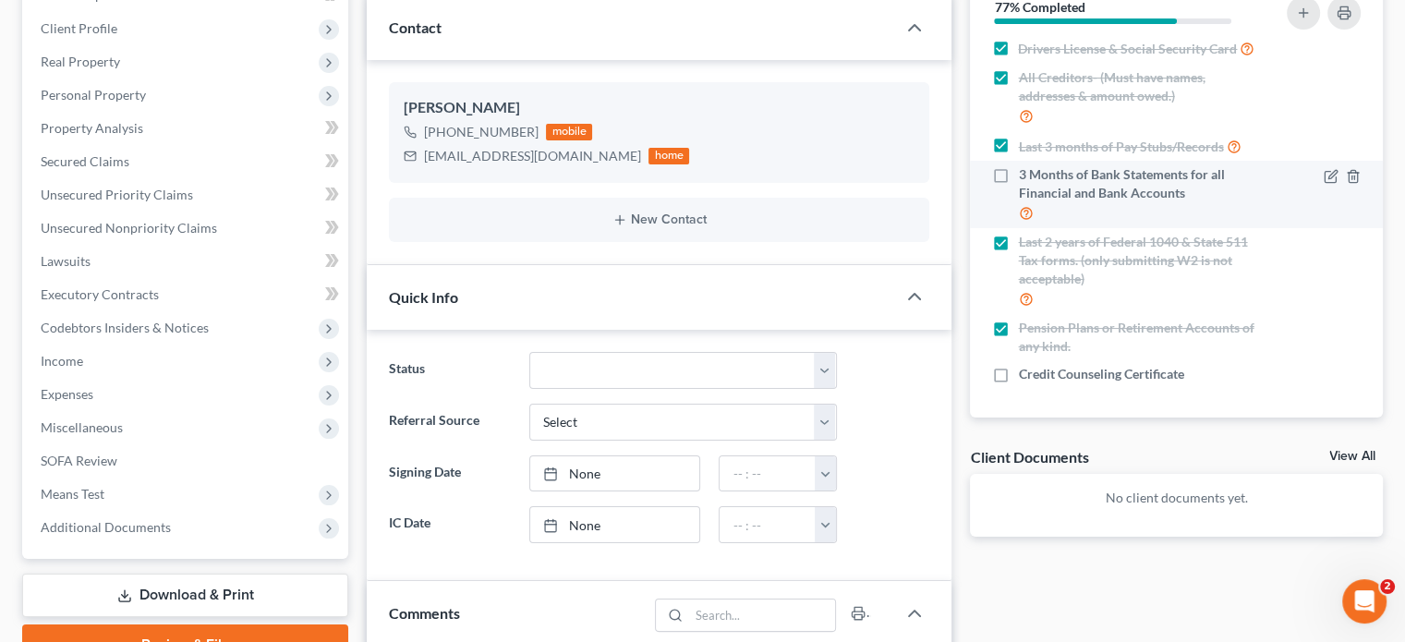
scroll to position [185, 0]
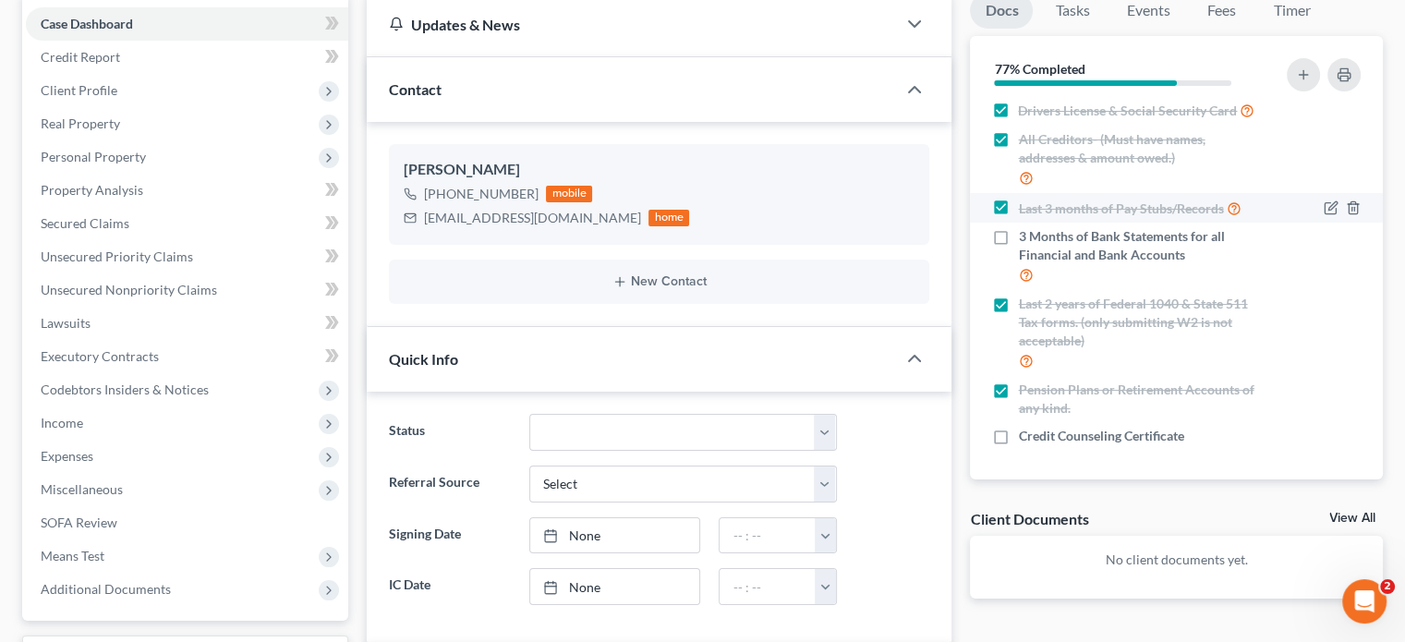
click at [1018, 209] on label "Last 3 months of Pay Stubs/Records" at bounding box center [1129, 208] width 223 height 21
click at [1025, 209] on input "Last 3 months of Pay Stubs/Records" at bounding box center [1031, 204] width 12 height 12
checkbox input "false"
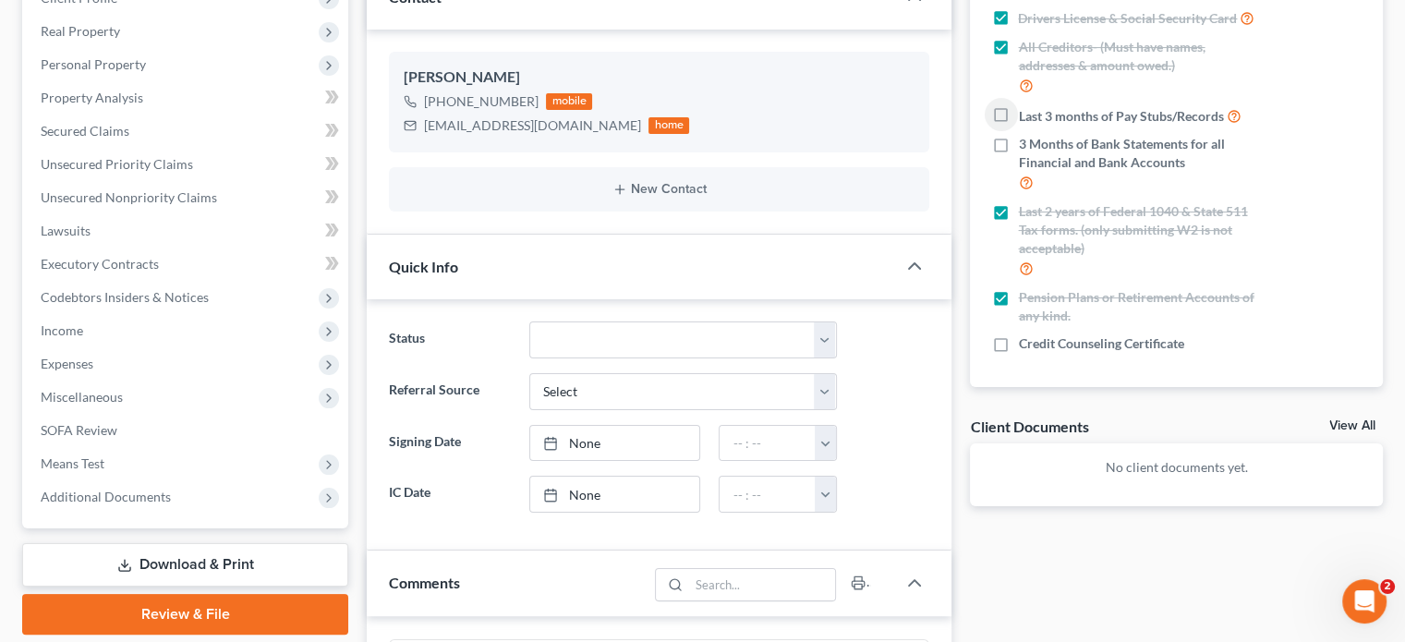
scroll to position [0, 0]
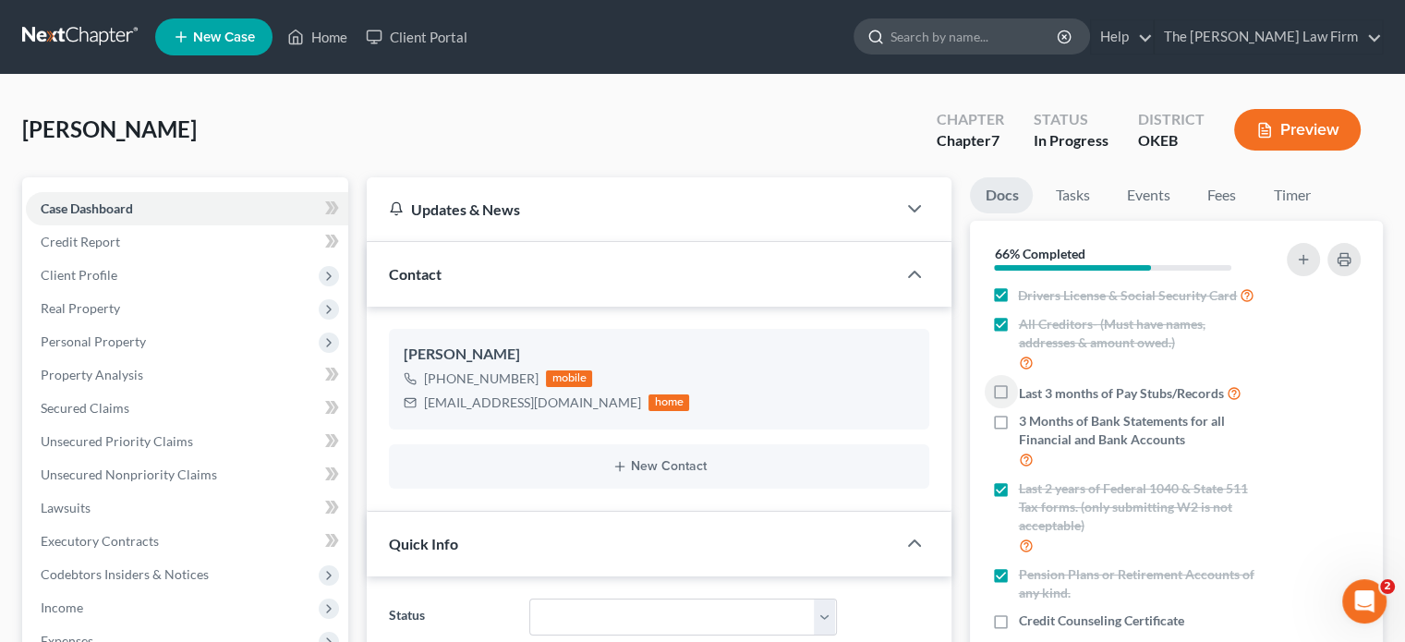
click at [1046, 42] on input "search" at bounding box center [974, 36] width 169 height 34
type input "d"
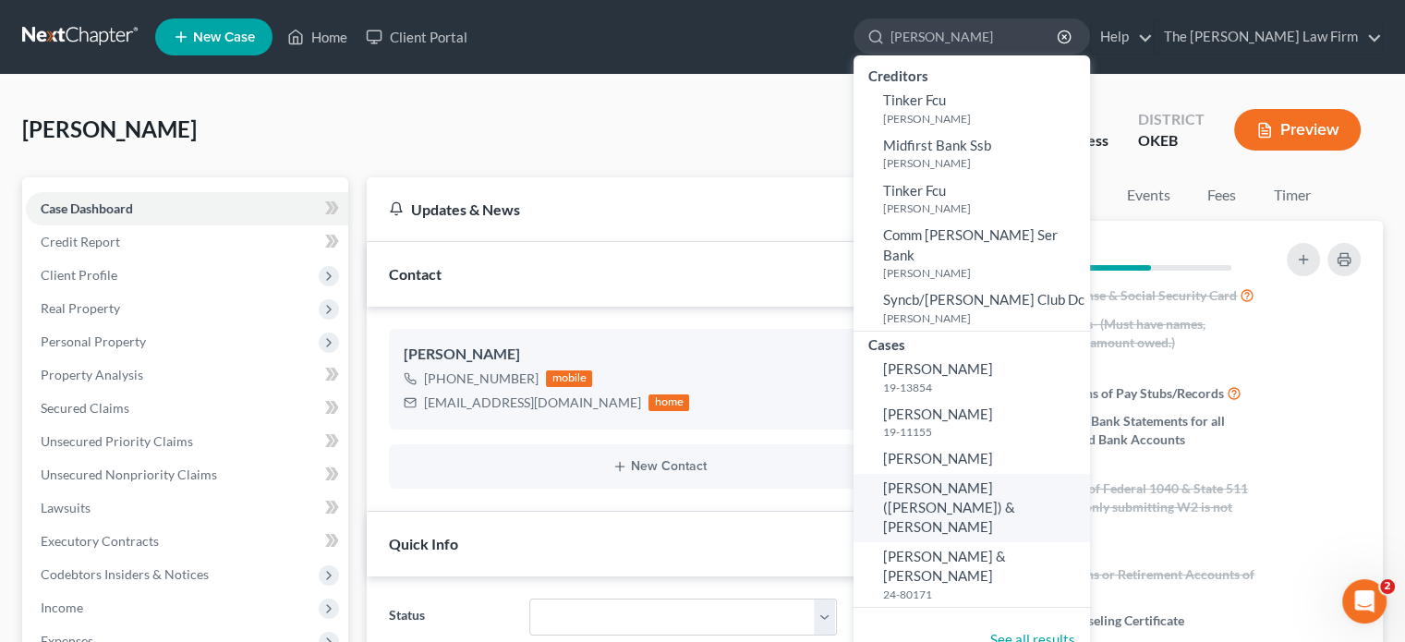
type input "[PERSON_NAME]"
click at [978, 479] on span "[PERSON_NAME] ([PERSON_NAME]) & [PERSON_NAME]" at bounding box center [949, 507] width 132 height 56
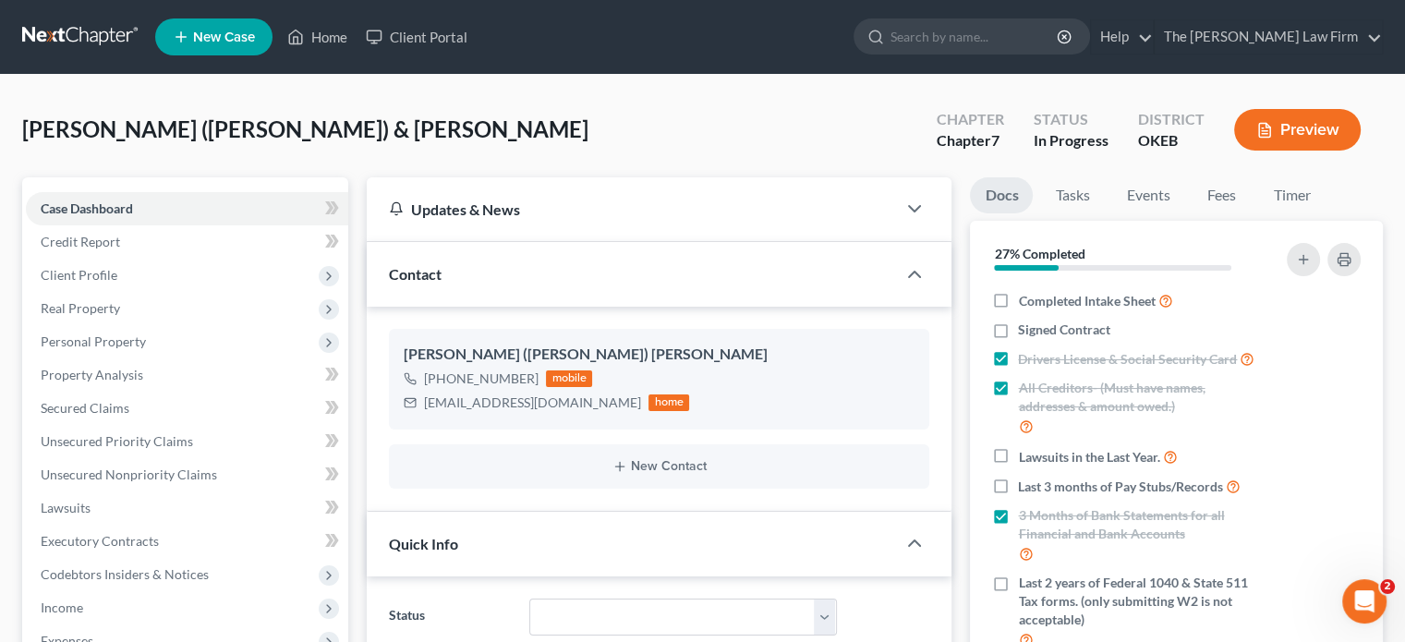
scroll to position [711, 0]
click at [1018, 300] on label "Completed Intake Sheet" at bounding box center [1095, 300] width 154 height 21
click at [1025, 300] on input "Completed Intake Sheet" at bounding box center [1031, 296] width 12 height 12
checkbox input "true"
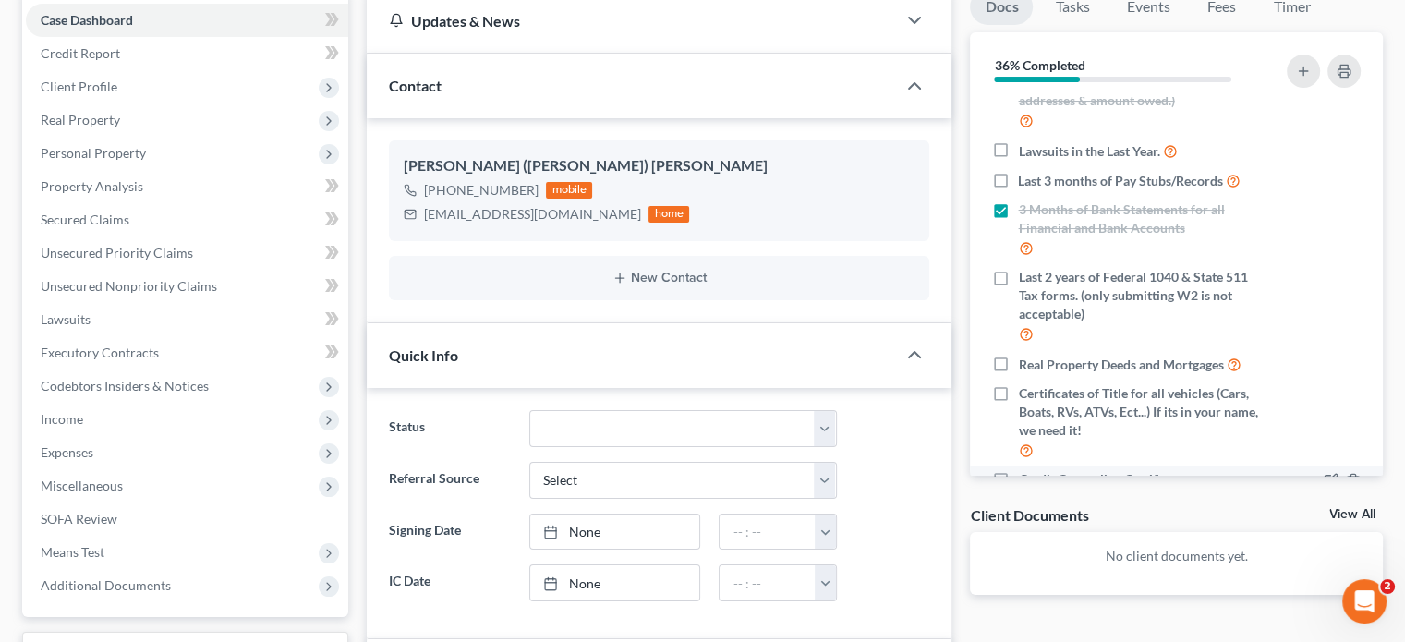
scroll to position [113, 0]
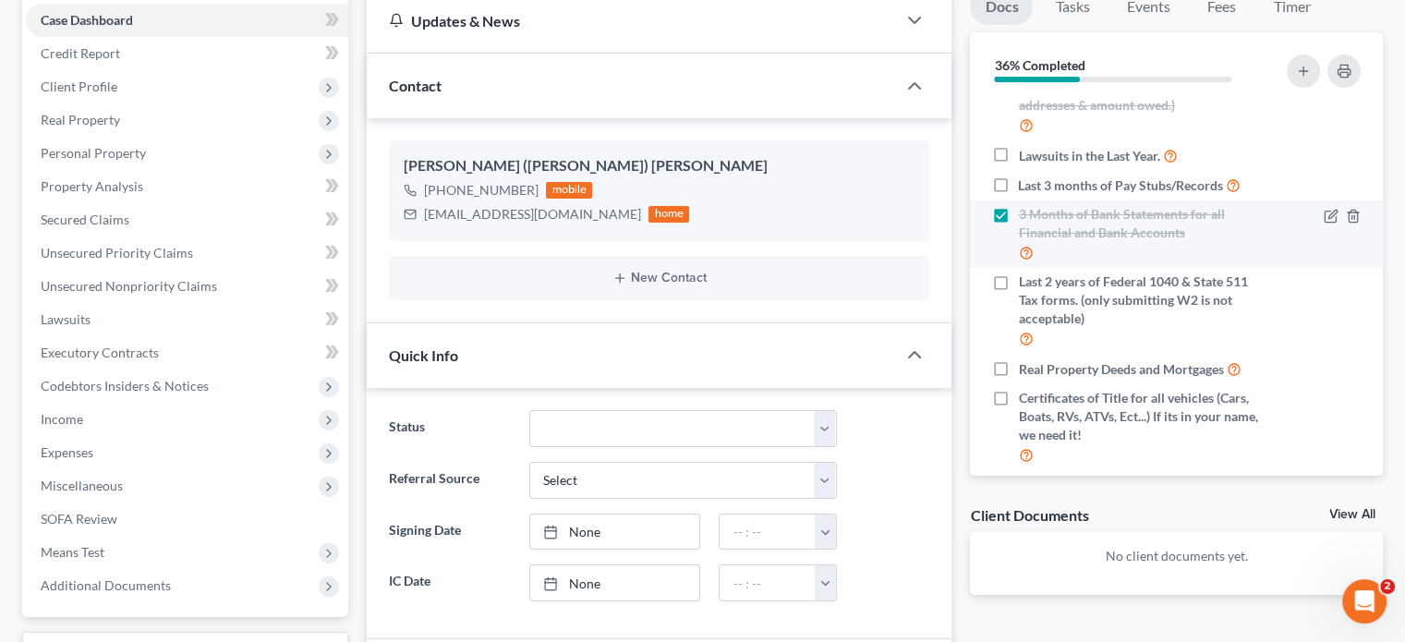
click at [1018, 225] on label "3 Months of Bank Statements for all Financial and Bank Accounts" at bounding box center [1141, 234] width 246 height 58
click at [1025, 217] on input "3 Months of Bank Statements for all Financial and Bank Accounts" at bounding box center [1031, 211] width 12 height 12
checkbox input "false"
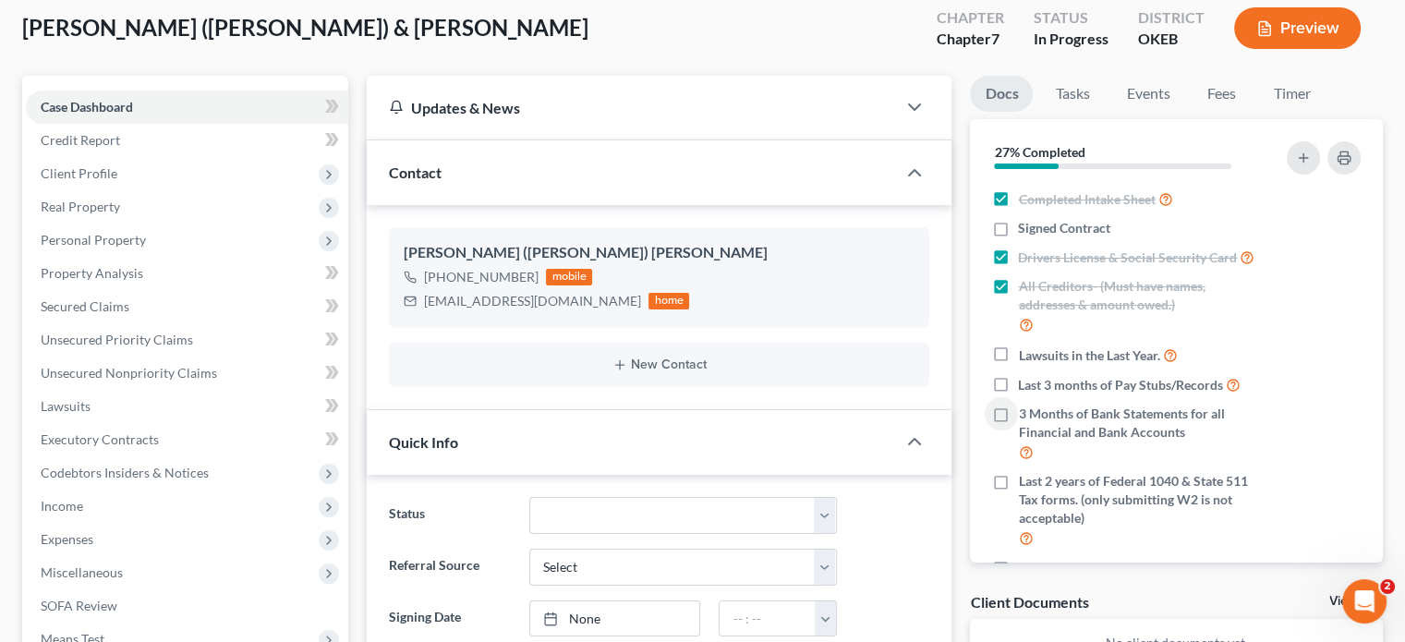
scroll to position [0, 0]
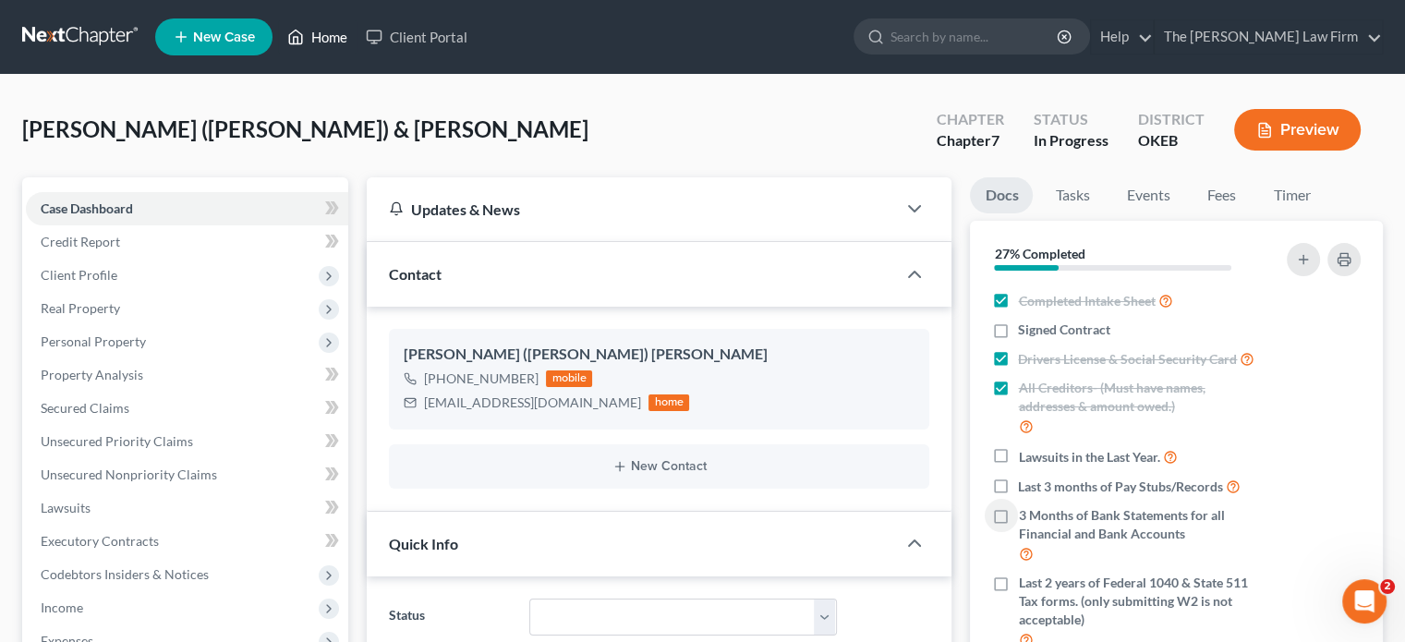
click at [319, 28] on link "Home" at bounding box center [317, 36] width 79 height 33
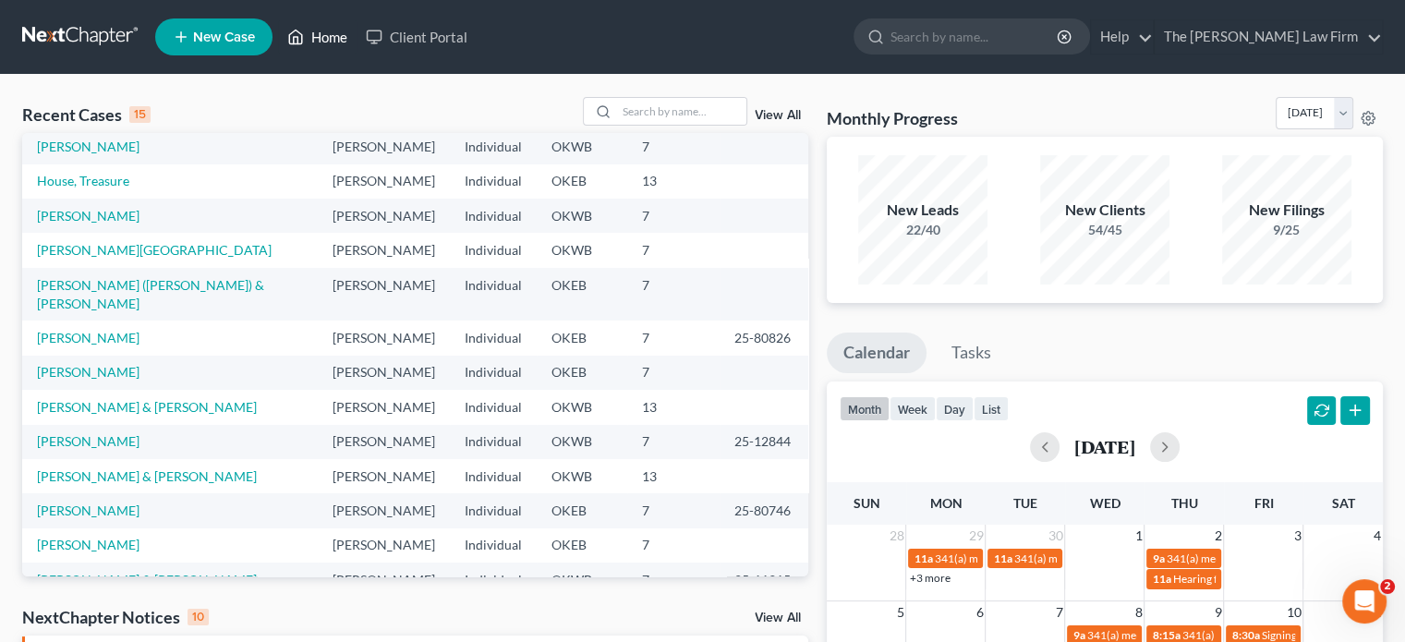
scroll to position [127, 0]
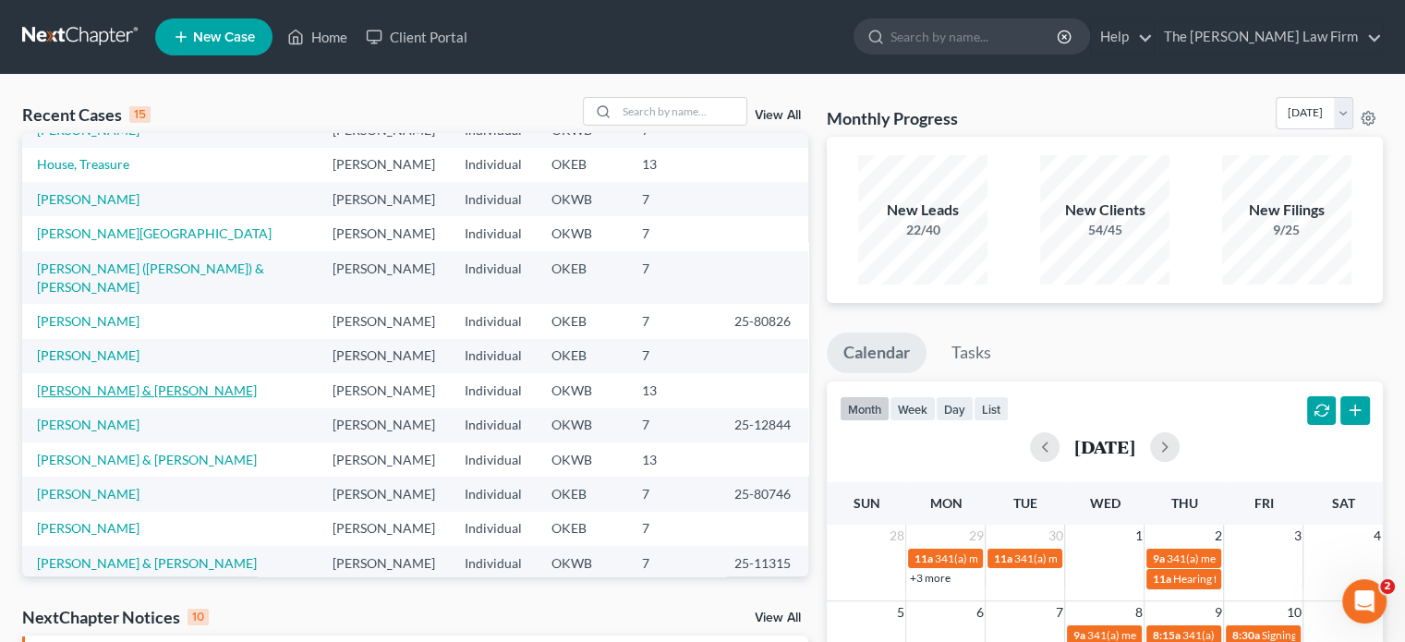
click at [159, 382] on link "[PERSON_NAME] & [PERSON_NAME]" at bounding box center [147, 390] width 220 height 16
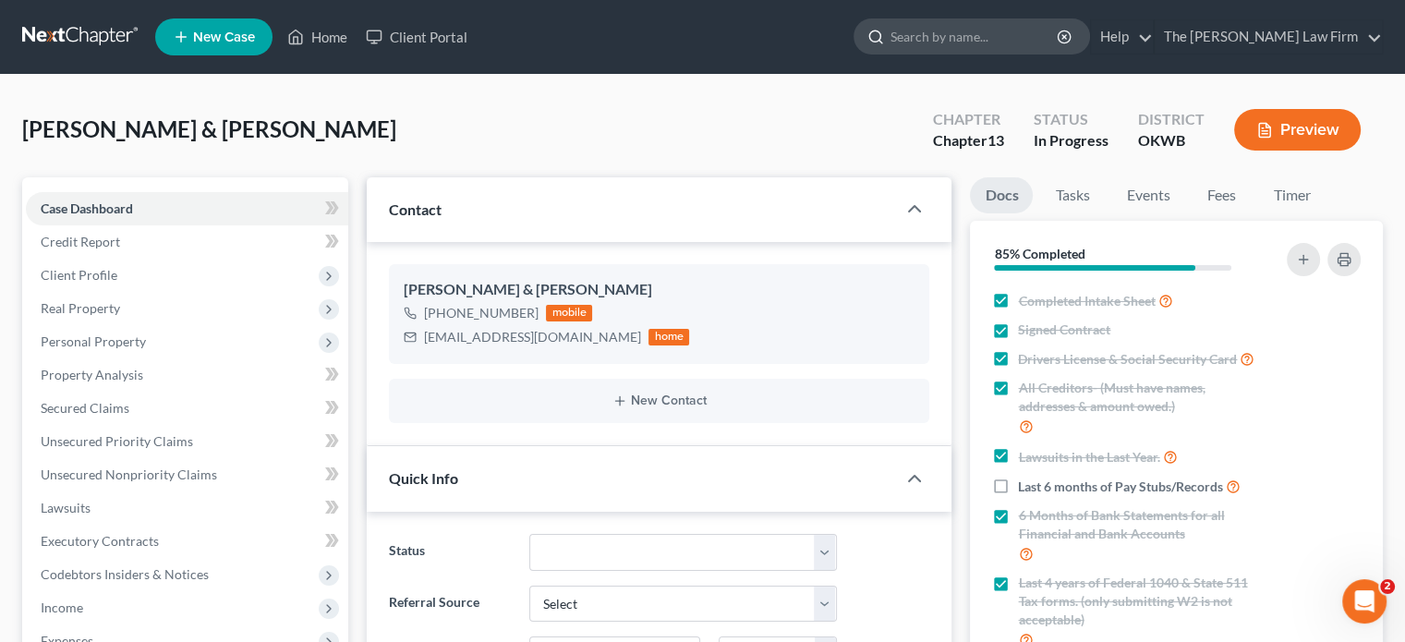
click at [1022, 47] on input "search" at bounding box center [974, 36] width 169 height 34
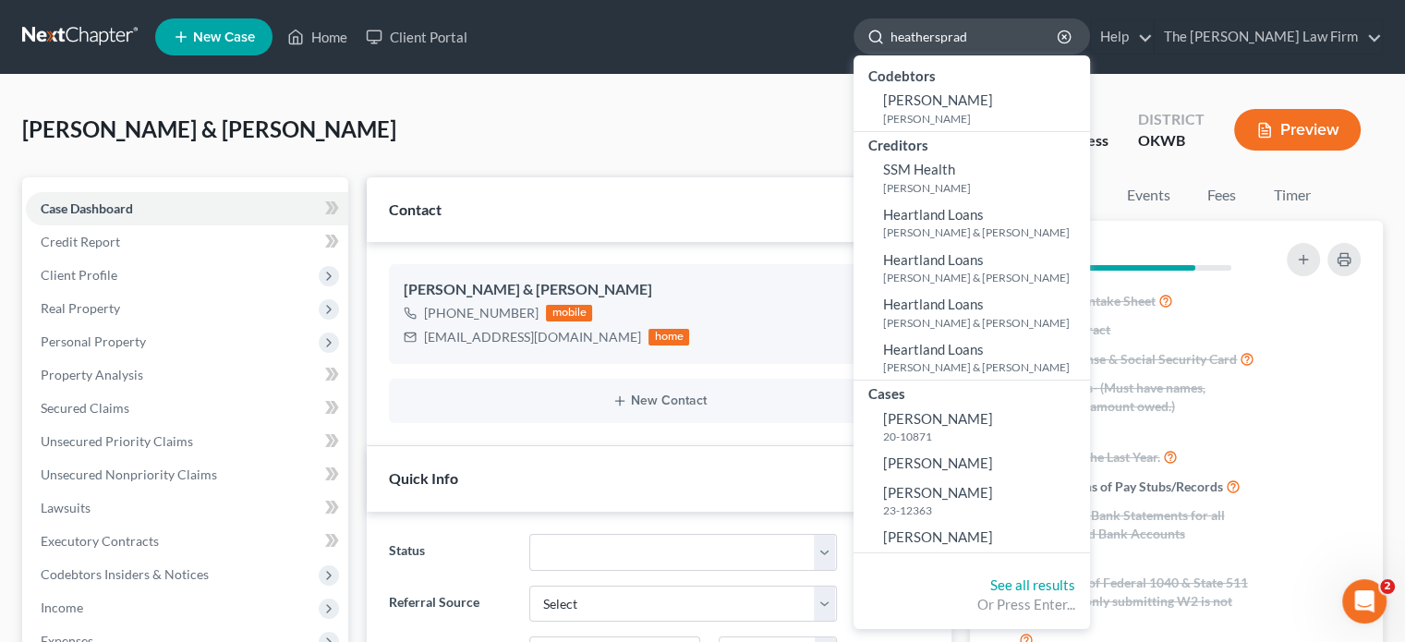
click at [1002, 36] on input "heathersprad" at bounding box center [974, 36] width 169 height 34
click at [1057, 39] on input "[PERSON_NAME]" at bounding box center [974, 36] width 169 height 34
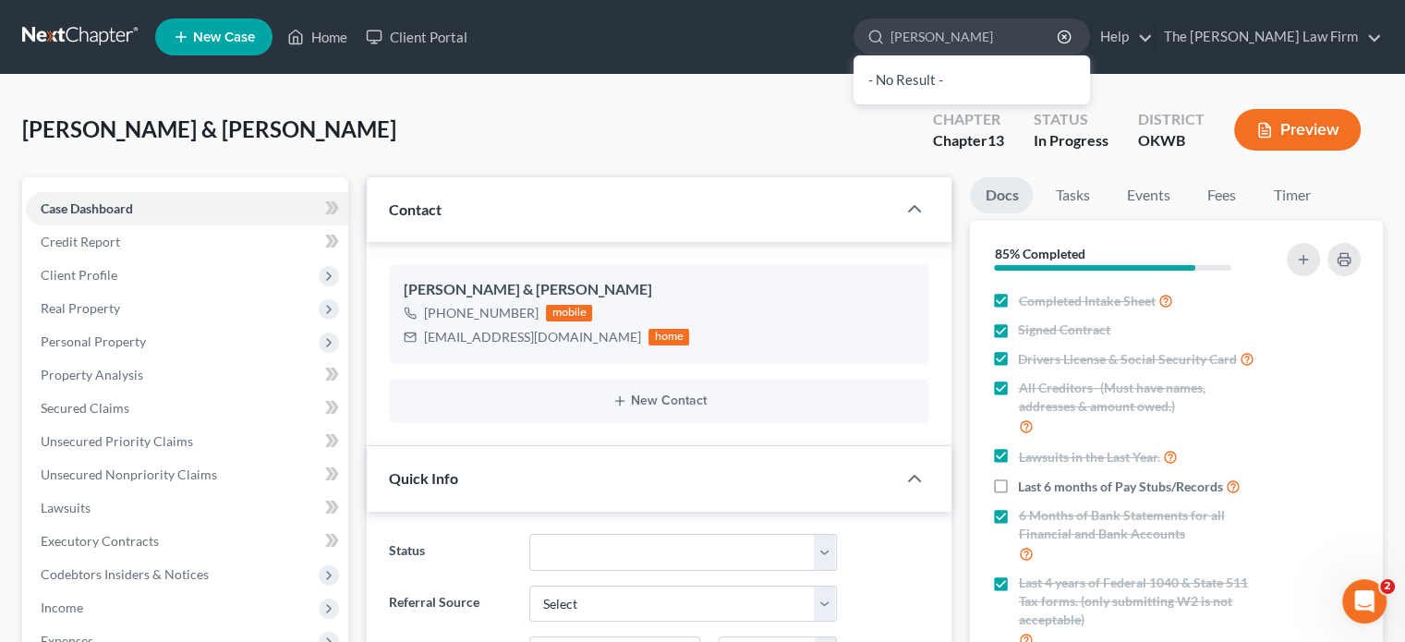
drag, startPoint x: 1066, startPoint y: 41, endPoint x: 1215, endPoint y: 32, distance: 149.9
click at [778, 14] on ul "New Case Home Client Portal [PERSON_NAME] - No Result - See all results Or Pres…" at bounding box center [769, 37] width 1228 height 48
type input "[PERSON_NAME]"
click at [1071, 38] on icon "button" at bounding box center [1064, 37] width 15 height 15
click at [1013, 52] on input "search" at bounding box center [974, 36] width 169 height 34
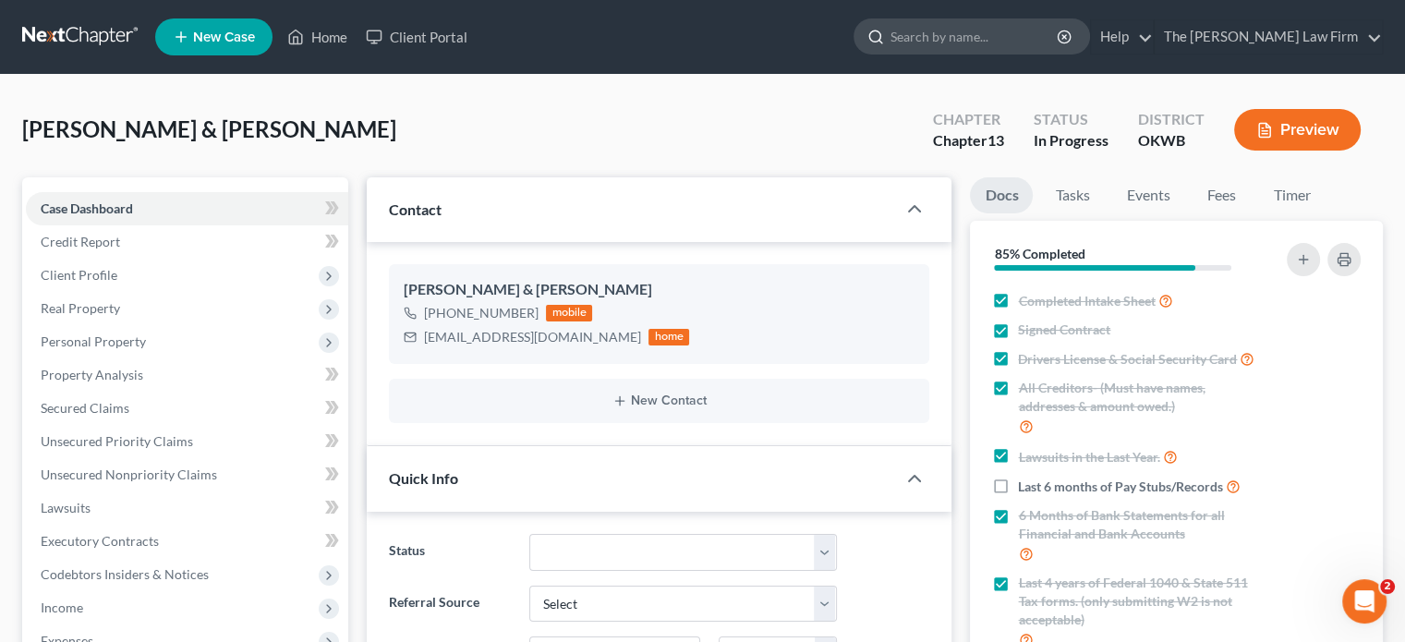
click at [990, 26] on input "search" at bounding box center [974, 36] width 169 height 34
click at [1006, 47] on input "search" at bounding box center [974, 36] width 169 height 34
